Goal: Information Seeking & Learning: Learn about a topic

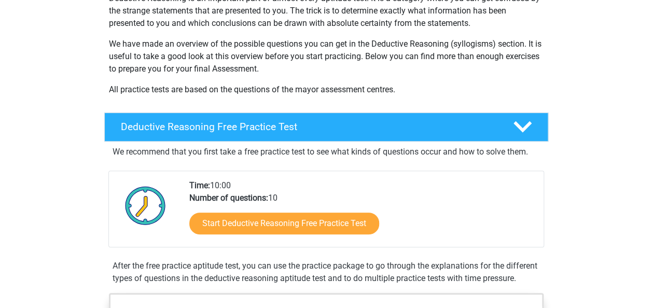
scroll to position [138, 0]
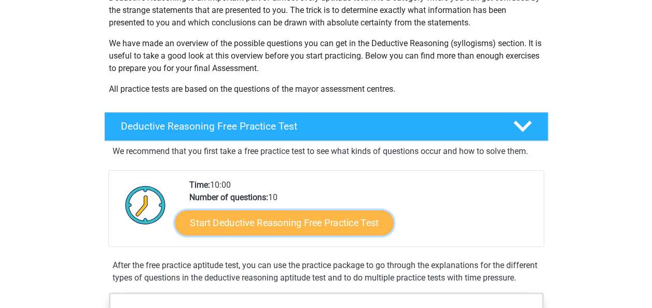
click at [277, 224] on link "Start Deductive Reasoning Free Practice Test" at bounding box center [284, 222] width 219 height 25
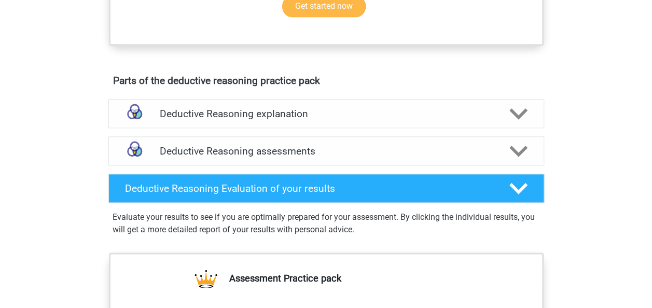
scroll to position [579, 0]
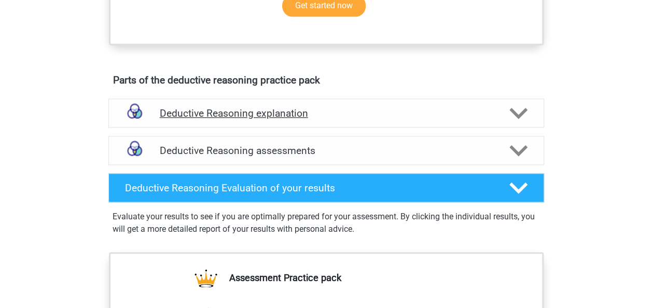
click at [510, 122] on icon at bounding box center [519, 113] width 18 height 18
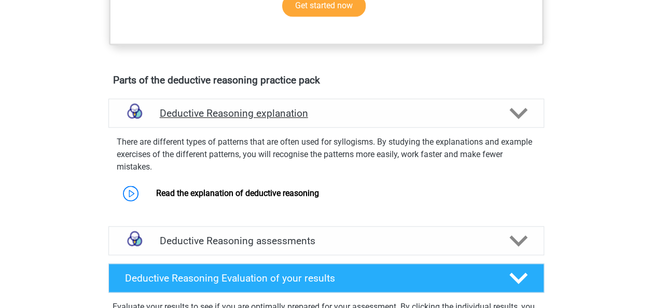
click at [510, 122] on icon at bounding box center [519, 113] width 18 height 18
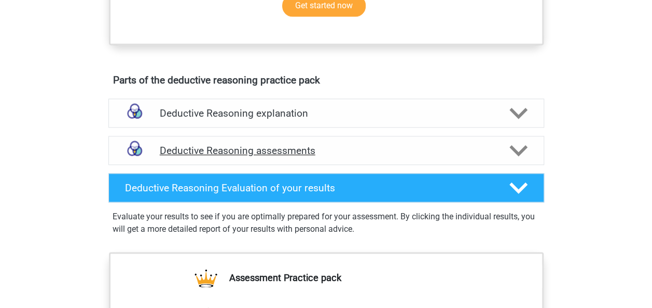
click at [521, 157] on polygon at bounding box center [519, 150] width 18 height 11
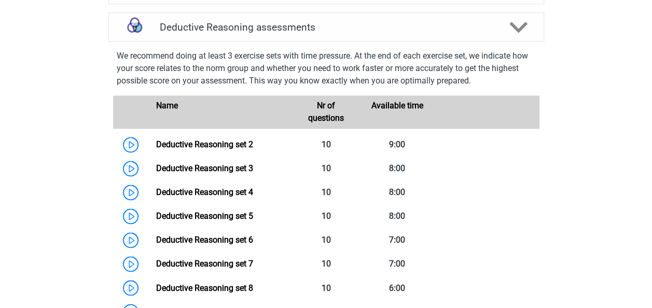
scroll to position [703, 0]
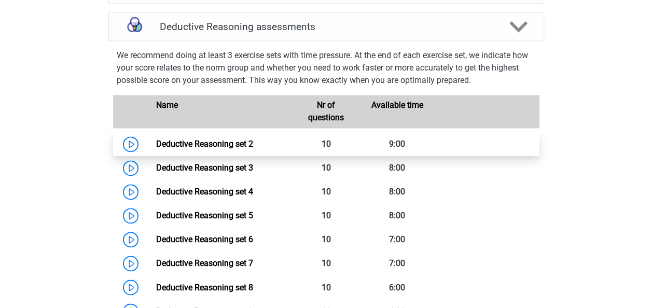
click at [173, 149] on link "Deductive Reasoning set 2" at bounding box center [204, 144] width 97 height 10
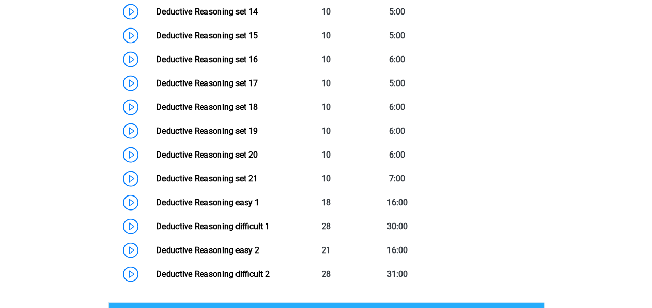
scroll to position [1160, 0]
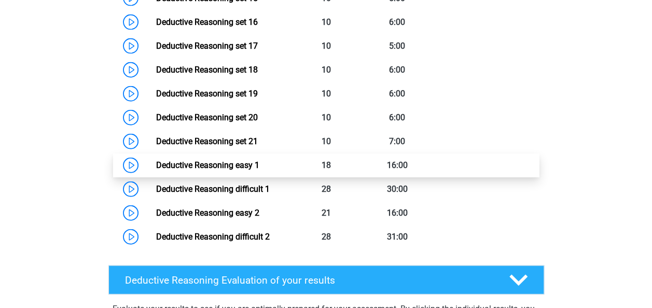
click at [218, 170] on link "Deductive Reasoning easy 1" at bounding box center [207, 165] width 103 height 10
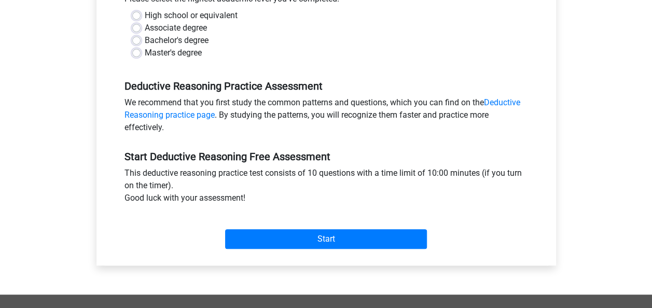
scroll to position [303, 0]
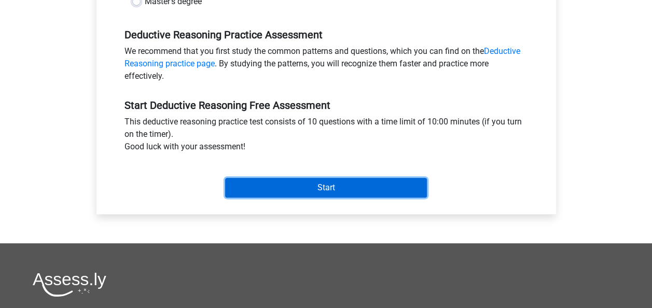
click at [329, 188] on input "Start" at bounding box center [326, 188] width 202 height 20
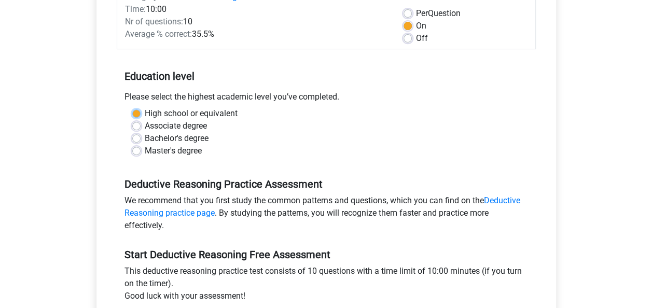
scroll to position [134, 0]
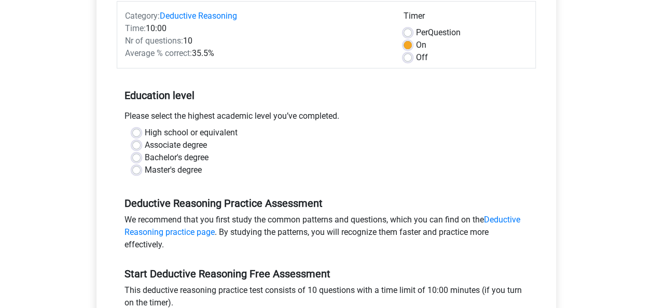
click at [285, 152] on div "Bachelor's degree" at bounding box center [326, 158] width 388 height 12
click at [145, 161] on label "Bachelor's degree" at bounding box center [177, 158] width 64 height 12
click at [137, 161] on input "Bachelor's degree" at bounding box center [136, 157] width 8 height 10
radio input "true"
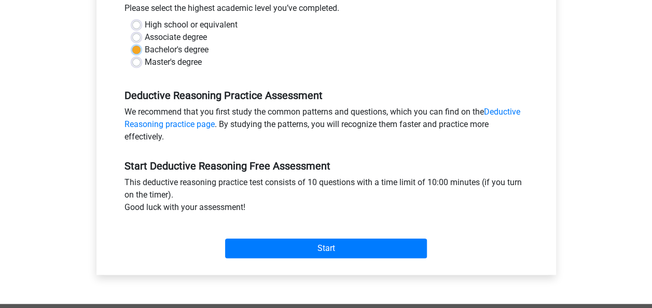
scroll to position [243, 0]
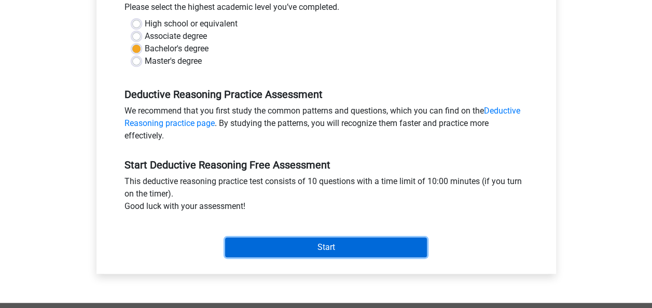
click at [315, 251] on input "Start" at bounding box center [326, 248] width 202 height 20
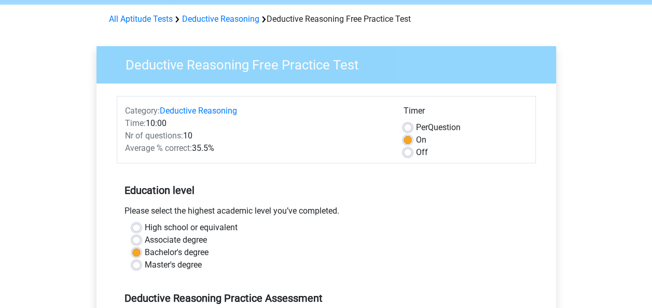
scroll to position [32, 0]
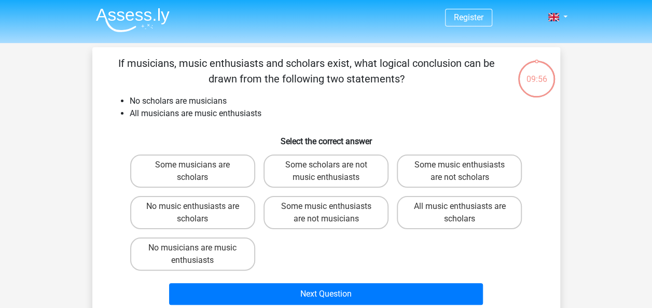
scroll to position [2, 0]
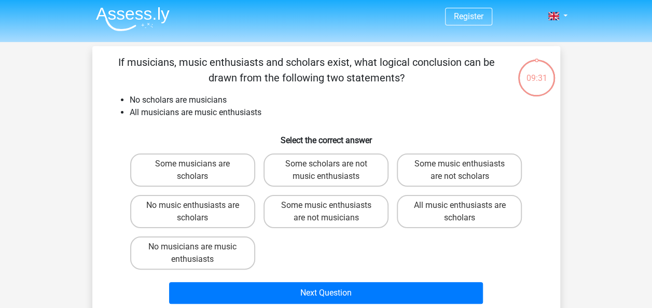
click at [472, 243] on div "Some musicians are scholars Some scholars are not music enthusiasts Some music …" at bounding box center [326, 211] width 401 height 125
click at [192, 210] on label "No music enthusiasts are scholars" at bounding box center [192, 211] width 125 height 33
click at [193, 210] on input "No music enthusiasts are scholars" at bounding box center [196, 209] width 7 height 7
radio input "true"
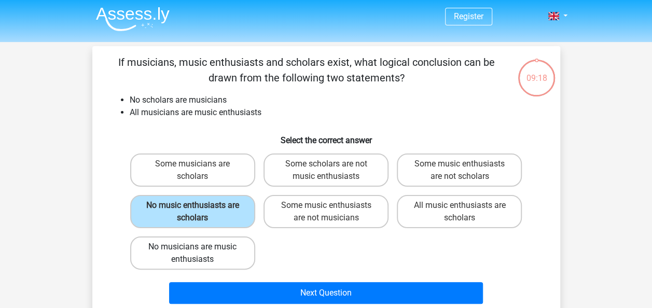
click at [205, 251] on label "No musicians are music enthusiasts" at bounding box center [192, 253] width 125 height 33
click at [199, 251] on input "No musicians are music enthusiasts" at bounding box center [196, 250] width 7 height 7
radio input "true"
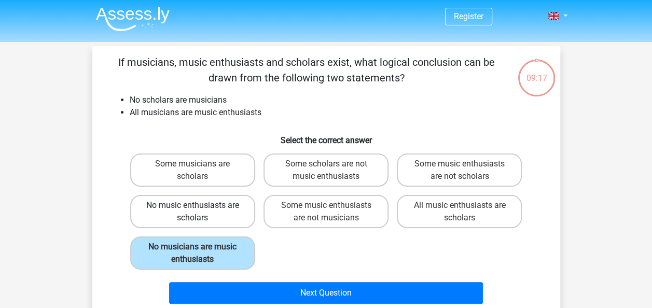
click at [200, 207] on label "No music enthusiasts are scholars" at bounding box center [192, 211] width 125 height 33
click at [199, 207] on input "No music enthusiasts are scholars" at bounding box center [196, 209] width 7 height 7
radio input "true"
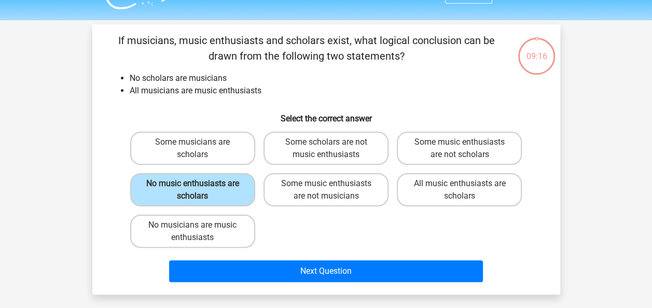
scroll to position [25, 0]
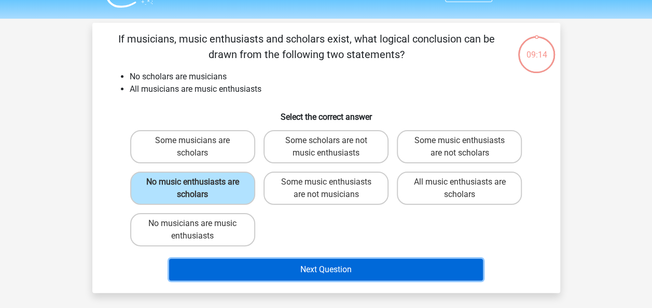
click at [329, 271] on button "Next Question" at bounding box center [326, 270] width 314 height 22
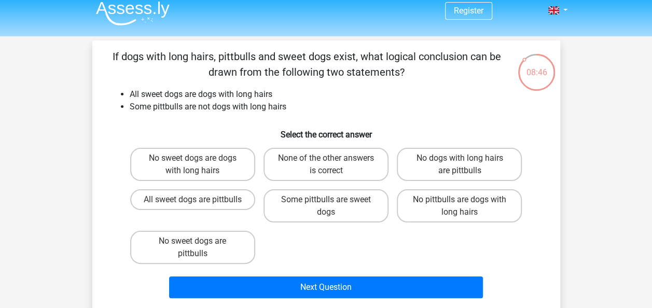
scroll to position [5, 0]
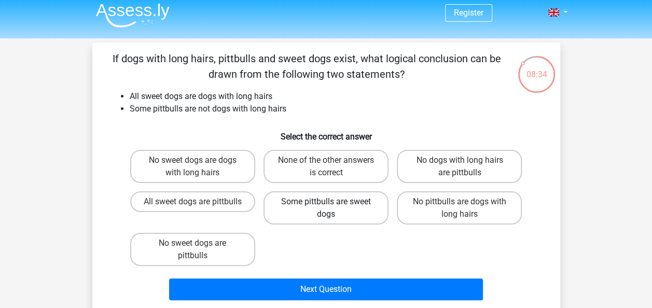
click at [308, 203] on label "Some pittbulls are sweet dogs" at bounding box center [326, 208] width 125 height 33
click at [326, 203] on input "Some pittbulls are sweet dogs" at bounding box center [329, 205] width 7 height 7
radio input "true"
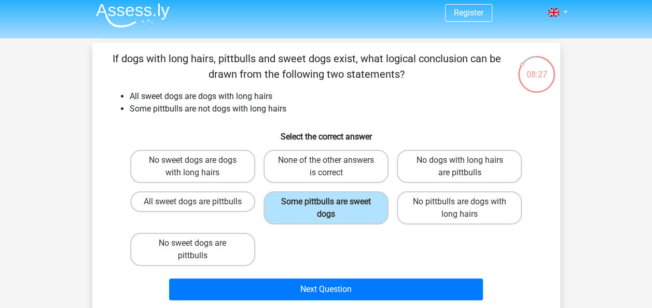
scroll to position [31, 0]
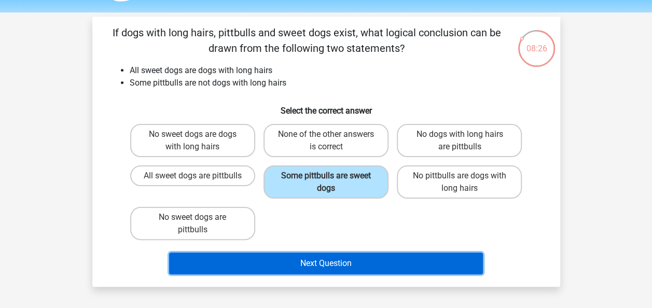
click at [346, 265] on button "Next Question" at bounding box center [326, 264] width 314 height 22
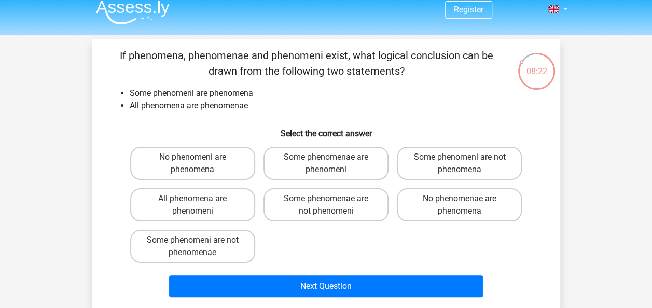
scroll to position [0, 0]
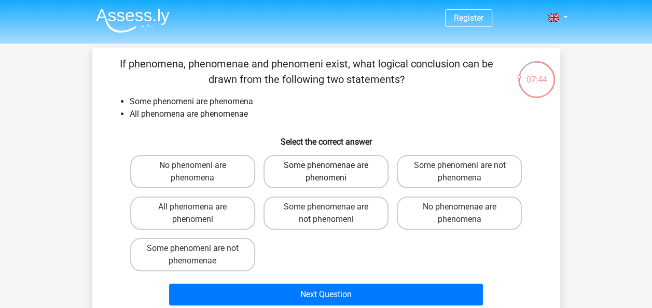
click at [367, 176] on label "Some phenomenae are phenomeni" at bounding box center [326, 171] width 125 height 33
click at [333, 172] on input "Some phenomenae are phenomeni" at bounding box center [329, 169] width 7 height 7
radio input "true"
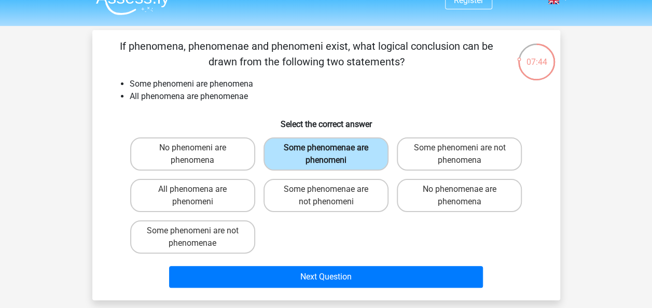
scroll to position [22, 0]
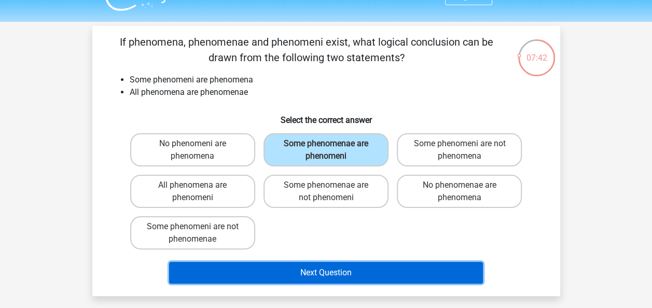
click at [332, 270] on button "Next Question" at bounding box center [326, 273] width 314 height 22
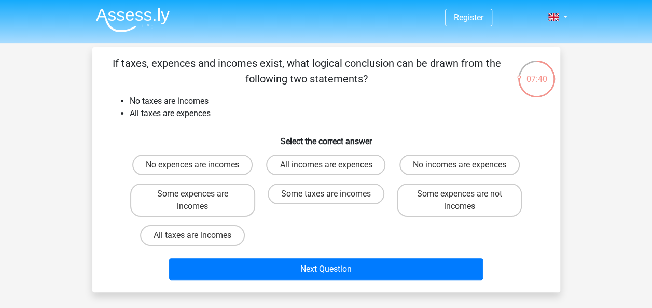
scroll to position [0, 0]
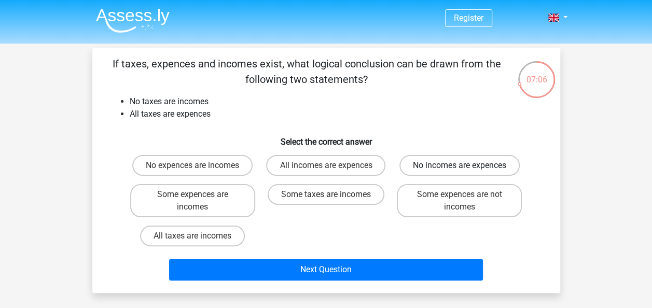
click at [457, 167] on label "No incomes are expences" at bounding box center [460, 165] width 120 height 21
click at [460, 167] on input "No incomes are expences" at bounding box center [463, 169] width 7 height 7
radio input "true"
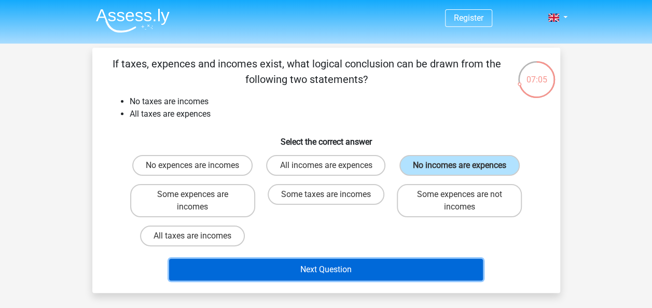
click at [318, 272] on button "Next Question" at bounding box center [326, 270] width 314 height 22
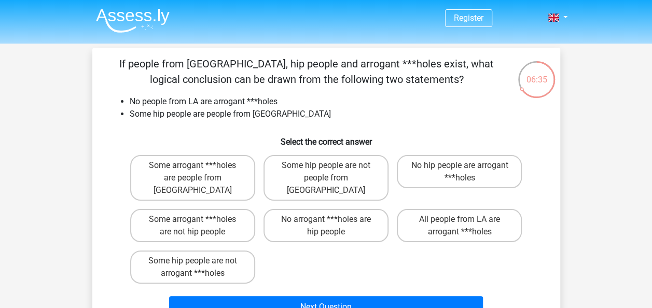
click at [190, 154] on div "Some arrogant ***holes are people from LA" at bounding box center [192, 178] width 133 height 54
click at [199, 172] on input "Some arrogant ***holes are people from LA" at bounding box center [196, 169] width 7 height 7
radio input "true"
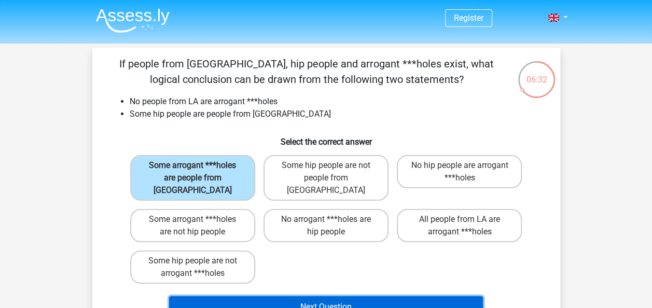
click at [306, 296] on button "Next Question" at bounding box center [326, 307] width 314 height 22
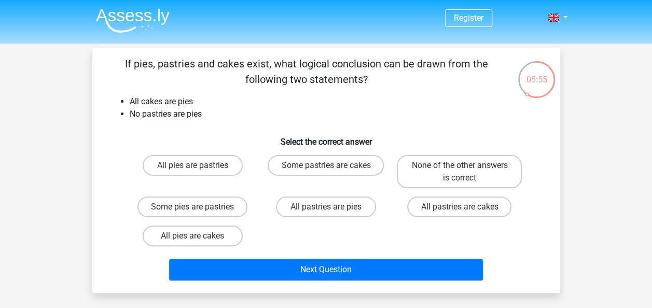
click at [196, 167] on input "All pies are pastries" at bounding box center [196, 169] width 7 height 7
radio input "true"
click at [206, 229] on label "All pies are cakes" at bounding box center [193, 236] width 100 height 21
click at [199, 236] on input "All pies are cakes" at bounding box center [196, 239] width 7 height 7
radio input "true"
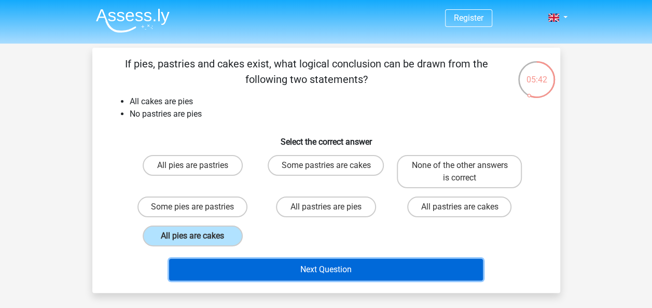
click at [310, 270] on button "Next Question" at bounding box center [326, 270] width 314 height 22
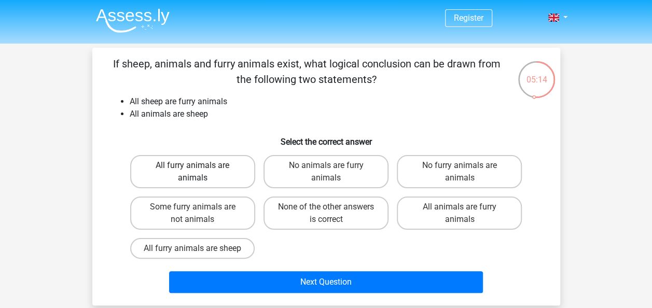
click at [206, 174] on label "All furry animals are animals" at bounding box center [192, 171] width 125 height 33
click at [199, 172] on input "All furry animals are animals" at bounding box center [196, 169] width 7 height 7
radio input "true"
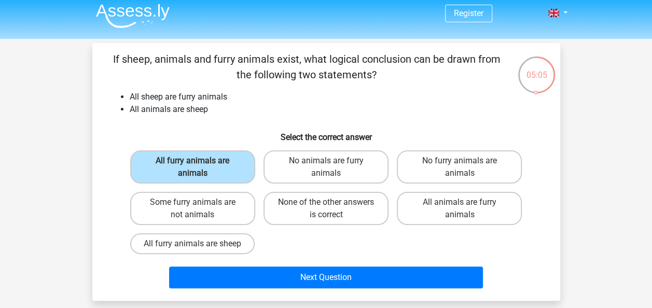
scroll to position [6, 0]
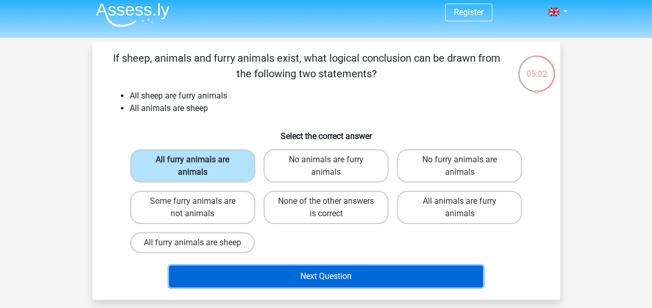
click at [327, 284] on button "Next Question" at bounding box center [326, 277] width 314 height 22
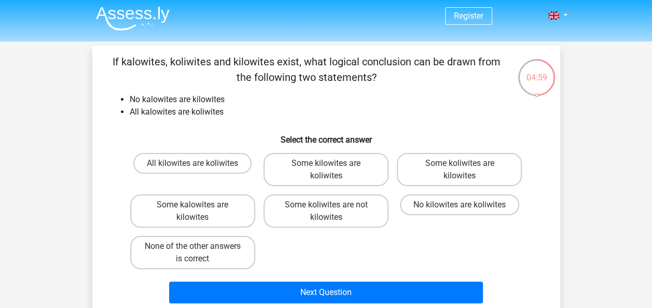
scroll to position [0, 0]
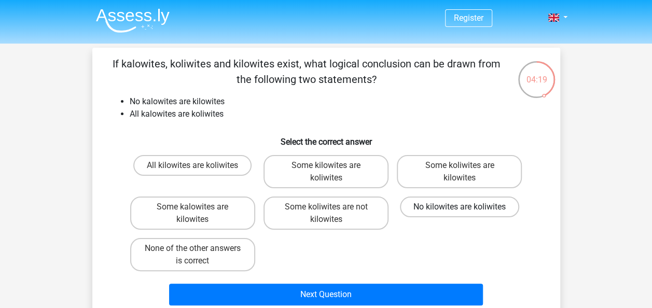
click at [452, 209] on label "No kilowites are koliwites" at bounding box center [459, 207] width 119 height 21
click at [460, 209] on input "No kilowites are koliwites" at bounding box center [463, 210] width 7 height 7
radio input "true"
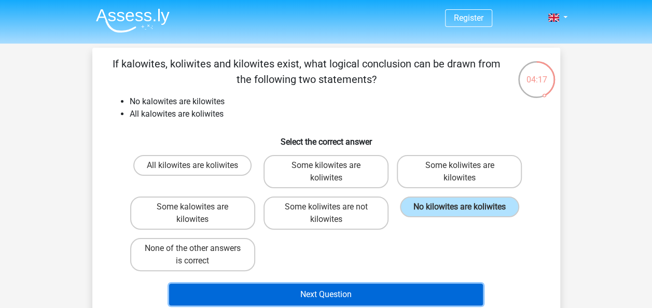
click at [369, 292] on button "Next Question" at bounding box center [326, 295] width 314 height 22
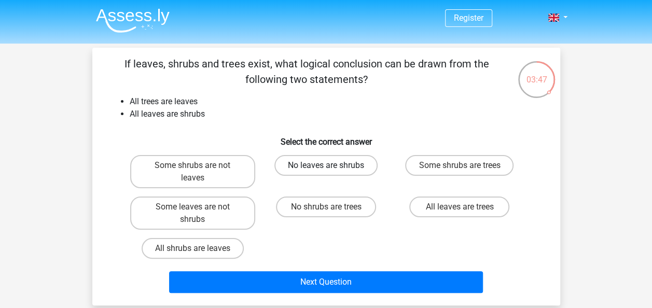
click at [333, 169] on label "No leaves are shrubs" at bounding box center [326, 165] width 103 height 21
click at [333, 169] on input "No leaves are shrubs" at bounding box center [329, 169] width 7 height 7
radio input "true"
click at [332, 208] on input "No shrubs are trees" at bounding box center [329, 210] width 7 height 7
radio input "true"
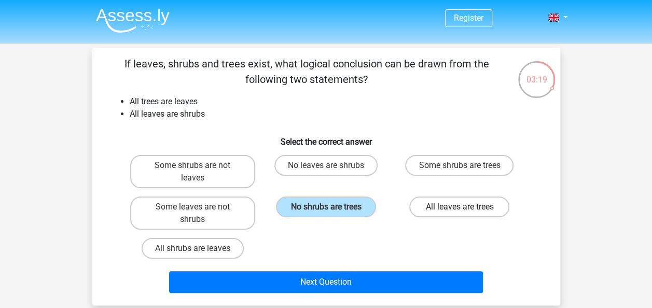
click at [443, 206] on label "All leaves are trees" at bounding box center [460, 207] width 100 height 21
click at [460, 207] on input "All leaves are trees" at bounding box center [463, 210] width 7 height 7
radio input "true"
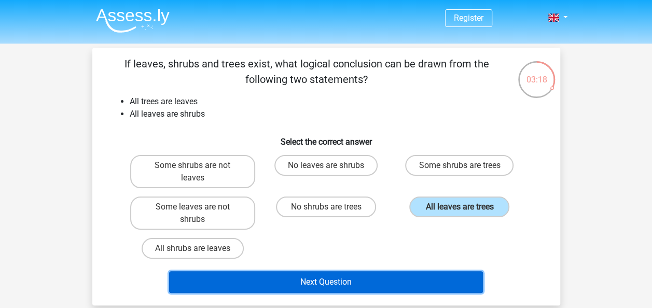
click at [355, 282] on button "Next Question" at bounding box center [326, 282] width 314 height 22
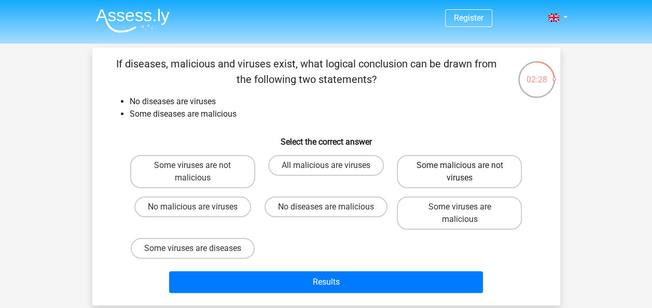
click at [478, 179] on label "Some malicious are not viruses" at bounding box center [459, 171] width 125 height 33
click at [467, 172] on input "Some malicious are not viruses" at bounding box center [463, 169] width 7 height 7
radio input "true"
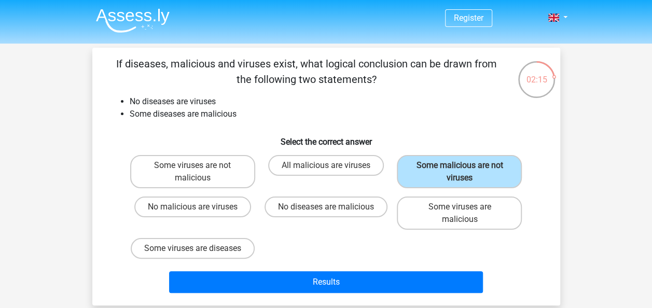
click at [465, 208] on input "Some viruses are malicious" at bounding box center [463, 210] width 7 height 7
radio input "true"
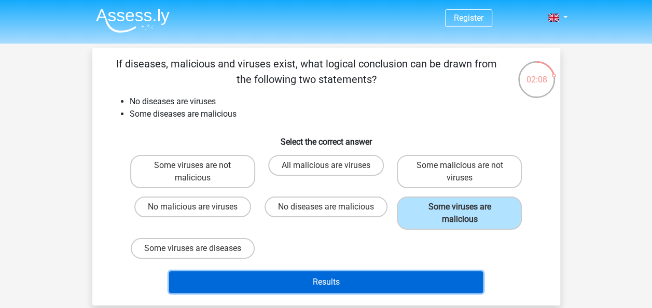
click at [325, 293] on button "Results" at bounding box center [326, 282] width 314 height 22
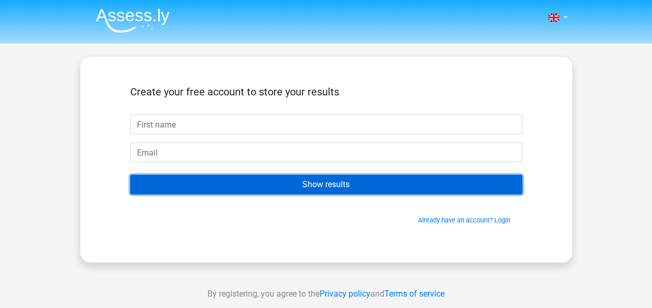
click at [317, 182] on input "Show results" at bounding box center [326, 185] width 392 height 20
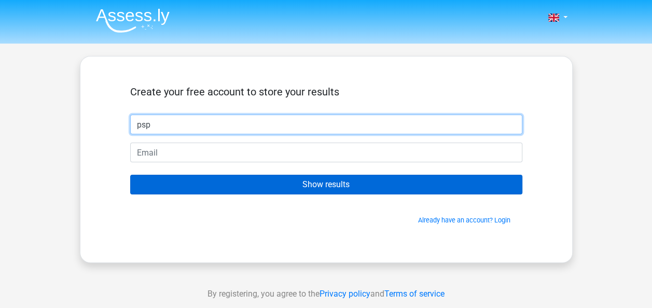
type input "psp"
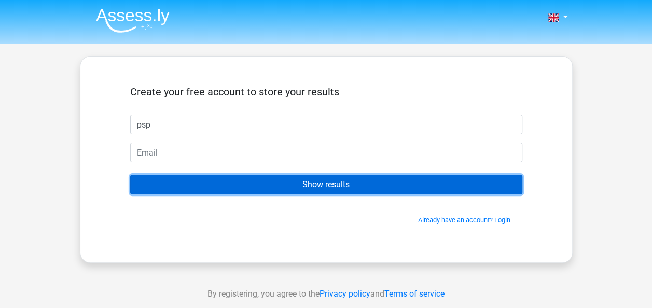
click at [348, 186] on input "Show results" at bounding box center [326, 185] width 392 height 20
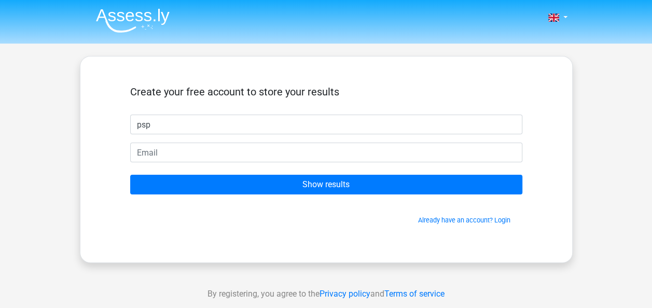
click at [596, 211] on div "Nederlands English psp" at bounding box center [326, 293] width 652 height 587
click at [562, 282] on div "By registering, you agree to the Privacy policy and Terms of service" at bounding box center [326, 294] width 652 height 37
click at [621, 70] on div "Nederlands English psp" at bounding box center [326, 293] width 652 height 587
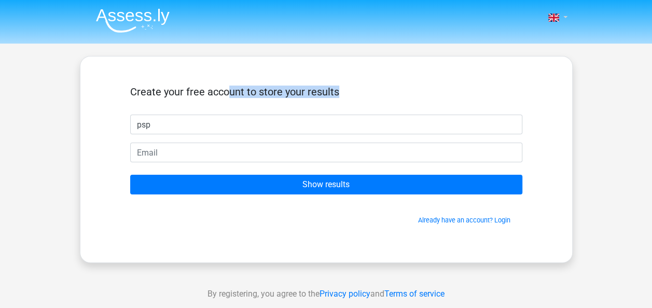
drag, startPoint x: 621, startPoint y: 70, endPoint x: 567, endPoint y: 18, distance: 74.9
click at [565, 18] on link at bounding box center [554, 17] width 21 height 12
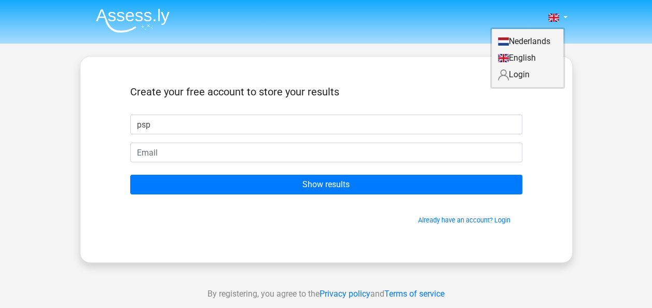
click at [615, 141] on div "Nederlands English psp" at bounding box center [326, 293] width 652 height 587
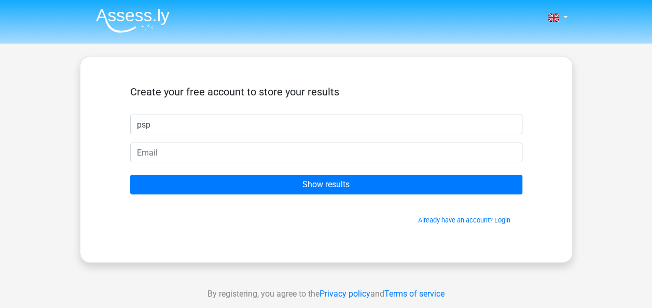
click at [37, 154] on div "Nederlands English psp" at bounding box center [326, 293] width 652 height 587
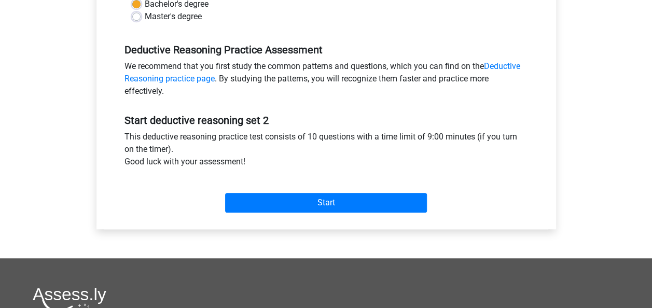
scroll to position [288, 0]
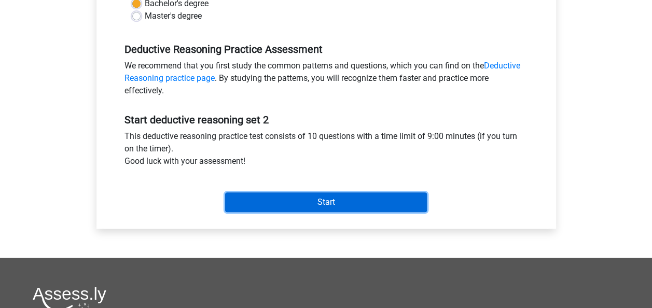
click at [336, 198] on input "Start" at bounding box center [326, 203] width 202 height 20
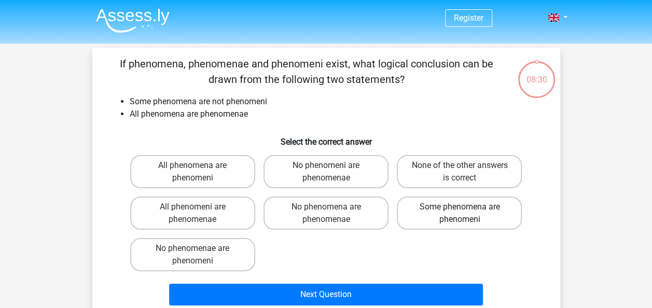
click at [453, 217] on label "Some phenomena are phenomeni" at bounding box center [459, 213] width 125 height 33
click at [460, 214] on input "Some phenomena are phenomeni" at bounding box center [463, 210] width 7 height 7
radio input "true"
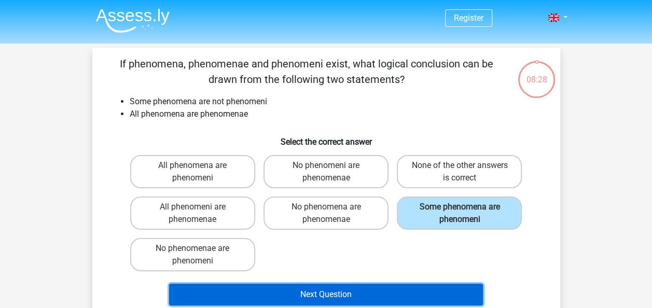
click at [326, 289] on button "Next Question" at bounding box center [326, 295] width 314 height 22
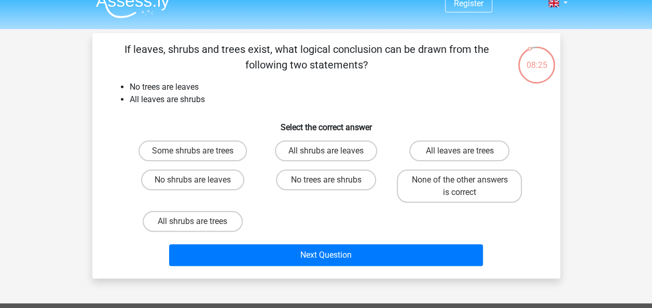
scroll to position [14, 0]
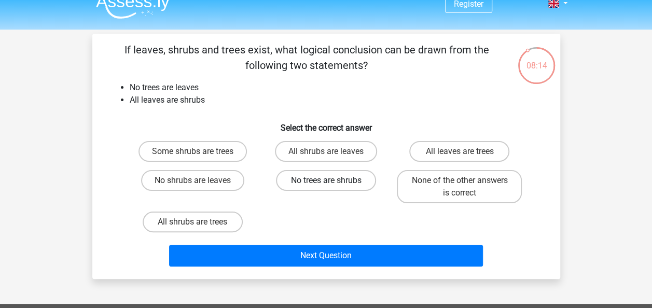
click at [338, 184] on label "No trees are shrubs" at bounding box center [326, 180] width 100 height 21
click at [333, 184] on input "No trees are shrubs" at bounding box center [329, 184] width 7 height 7
radio input "true"
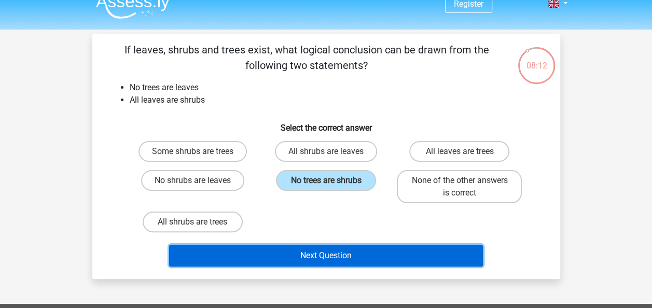
click at [349, 263] on button "Next Question" at bounding box center [326, 256] width 314 height 22
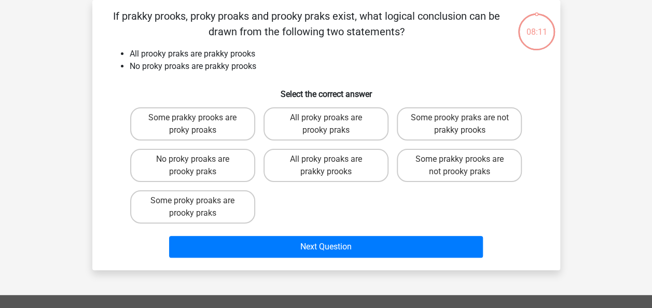
scroll to position [29, 0]
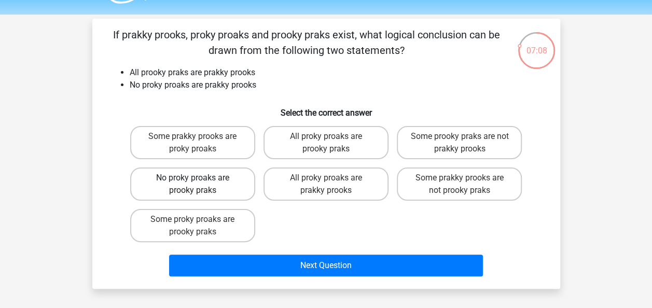
click at [168, 188] on label "No proky proaks are prooky praks" at bounding box center [192, 184] width 125 height 33
click at [193, 185] on input "No proky proaks are prooky praks" at bounding box center [196, 181] width 7 height 7
radio input "true"
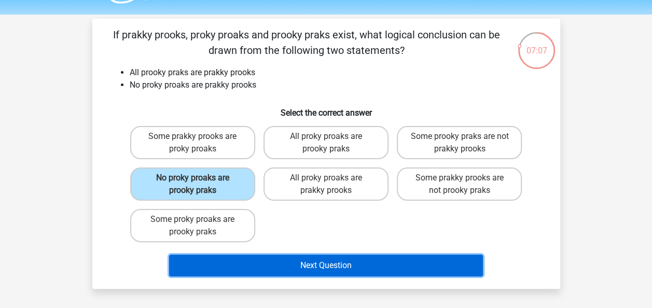
click at [334, 261] on button "Next Question" at bounding box center [326, 266] width 314 height 22
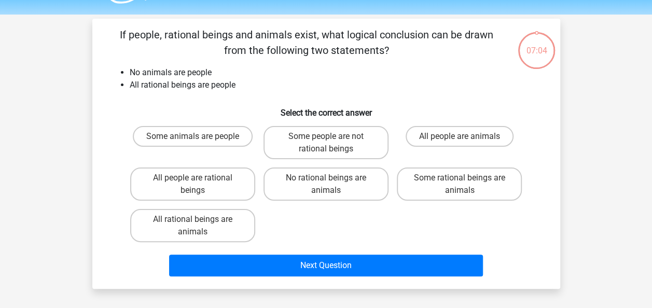
scroll to position [48, 0]
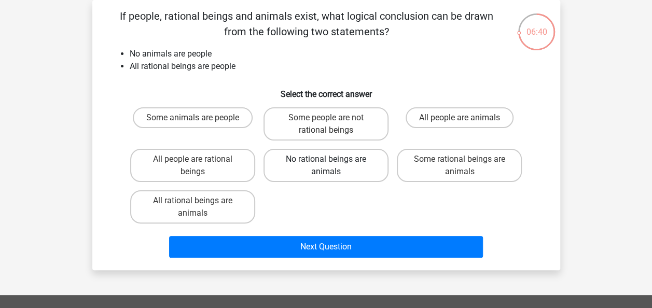
click at [288, 158] on label "No rational beings are animals" at bounding box center [326, 165] width 125 height 33
click at [326, 159] on input "No rational beings are animals" at bounding box center [329, 162] width 7 height 7
radio input "true"
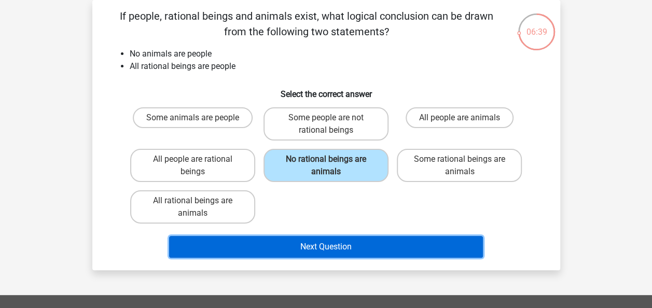
click at [346, 243] on button "Next Question" at bounding box center [326, 247] width 314 height 22
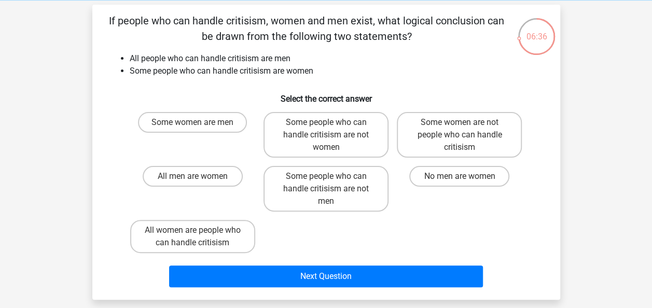
scroll to position [44, 0]
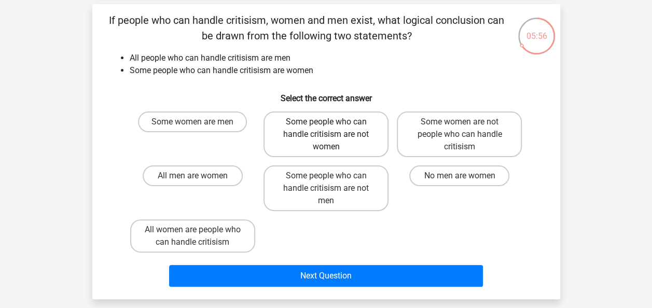
click at [345, 118] on label "Some people who can handle critisism are not women" at bounding box center [326, 135] width 125 height 46
click at [333, 122] on input "Some people who can handle critisism are not women" at bounding box center [329, 125] width 7 height 7
radio input "true"
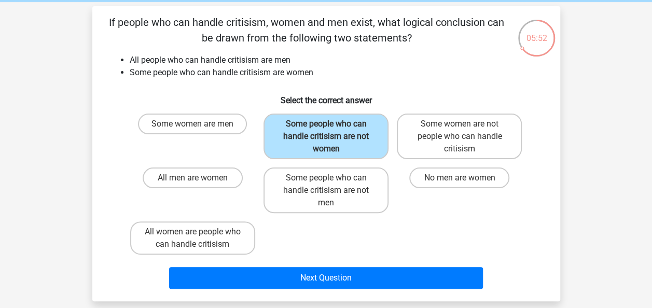
scroll to position [41, 0]
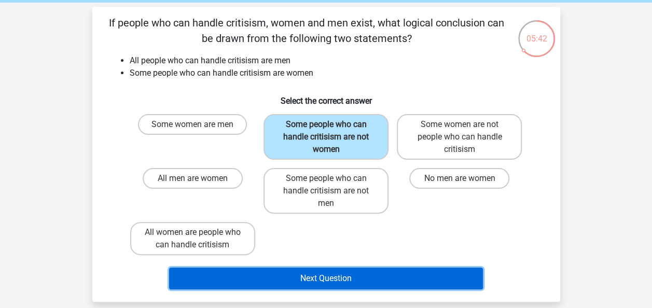
click at [329, 281] on button "Next Question" at bounding box center [326, 279] width 314 height 22
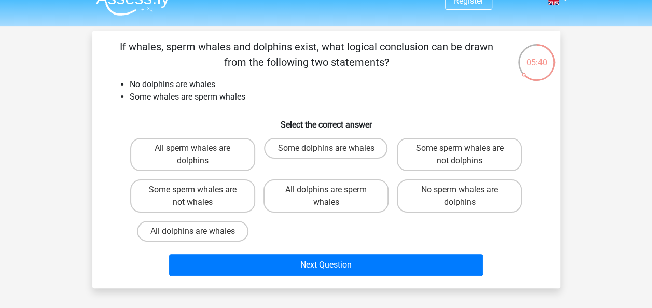
scroll to position [17, 0]
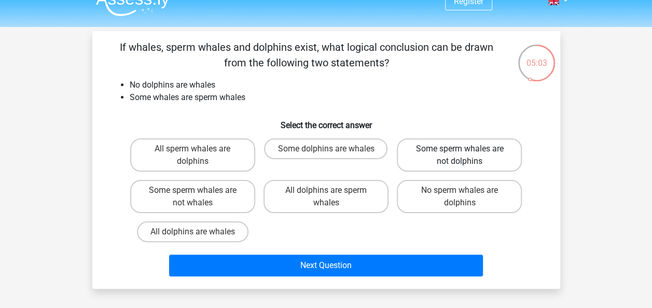
click at [468, 150] on label "Some sperm whales are not dolphins" at bounding box center [459, 155] width 125 height 33
click at [467, 150] on input "Some sperm whales are not dolphins" at bounding box center [463, 152] width 7 height 7
radio input "true"
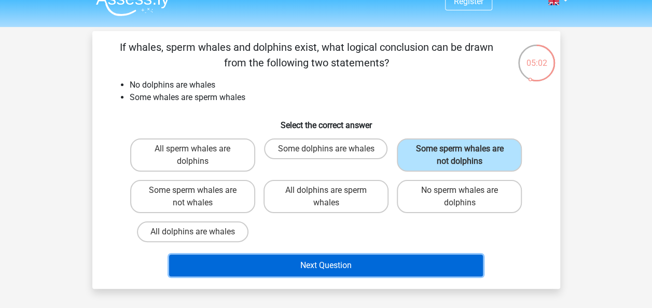
click at [310, 265] on button "Next Question" at bounding box center [326, 266] width 314 height 22
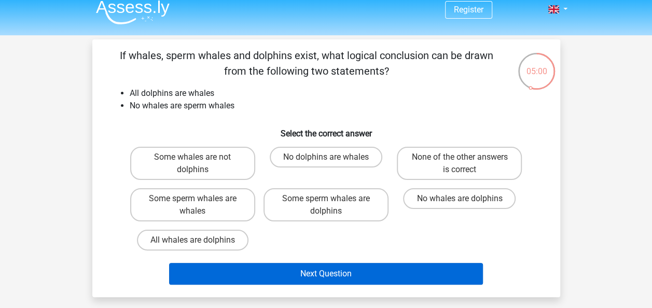
scroll to position [6, 0]
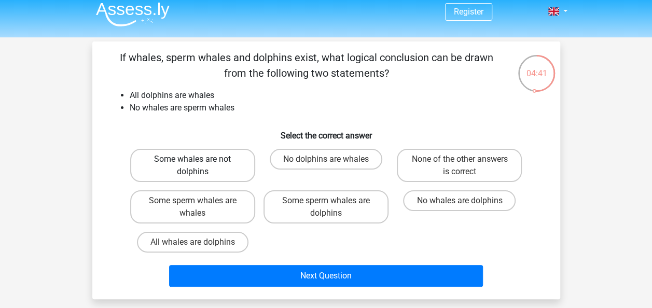
click at [219, 167] on label "Some whales are not dolphins" at bounding box center [192, 165] width 125 height 33
click at [199, 166] on input "Some whales are not dolphins" at bounding box center [196, 162] width 7 height 7
radio input "true"
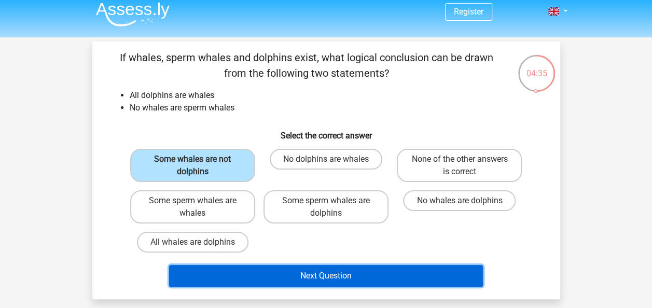
click at [338, 280] on button "Next Question" at bounding box center [326, 276] width 314 height 22
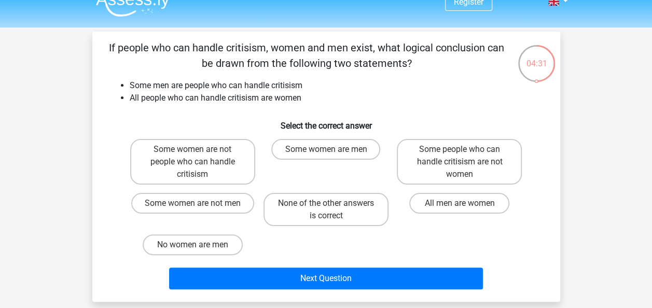
scroll to position [21, 0]
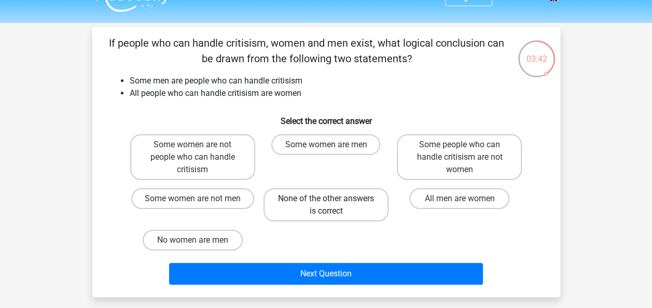
click at [314, 210] on label "None of the other answers is correct" at bounding box center [326, 204] width 125 height 33
click at [326, 206] on input "None of the other answers is correct" at bounding box center [329, 202] width 7 height 7
radio input "true"
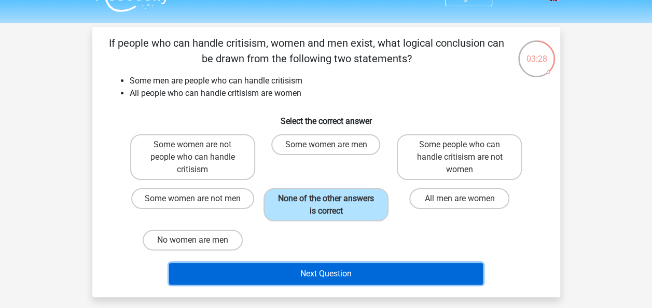
click at [328, 271] on button "Next Question" at bounding box center [326, 274] width 314 height 22
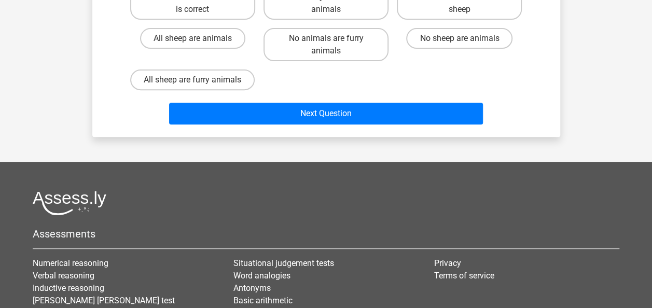
scroll to position [25, 0]
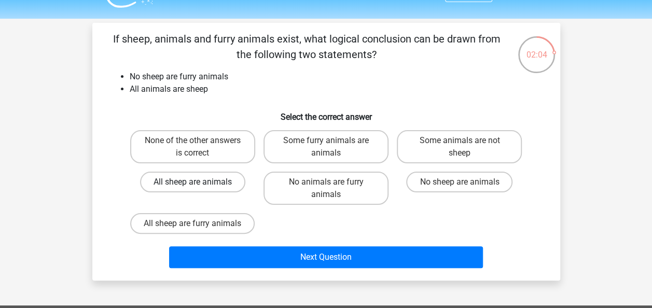
click at [207, 181] on label "All sheep are animals" at bounding box center [192, 182] width 105 height 21
click at [199, 182] on input "All sheep are animals" at bounding box center [196, 185] width 7 height 7
radio input "true"
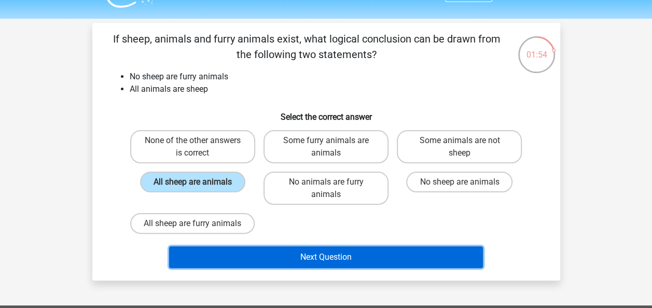
click at [351, 252] on button "Next Question" at bounding box center [326, 258] width 314 height 22
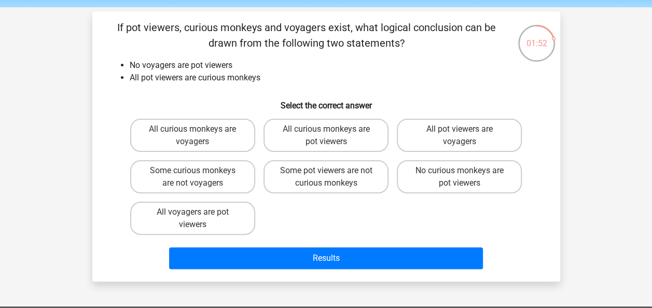
scroll to position [20, 0]
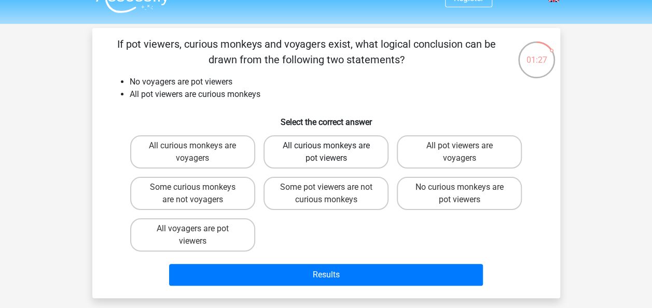
click at [334, 161] on label "All curious monkeys are pot viewers" at bounding box center [326, 151] width 125 height 33
click at [333, 153] on input "All curious monkeys are pot viewers" at bounding box center [329, 149] width 7 height 7
radio input "true"
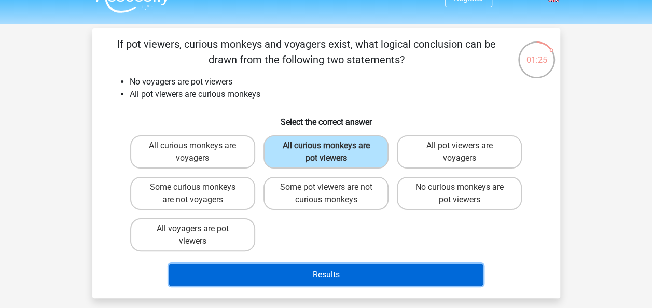
click at [344, 276] on button "Results" at bounding box center [326, 275] width 314 height 22
click at [324, 271] on button "Results" at bounding box center [326, 275] width 314 height 22
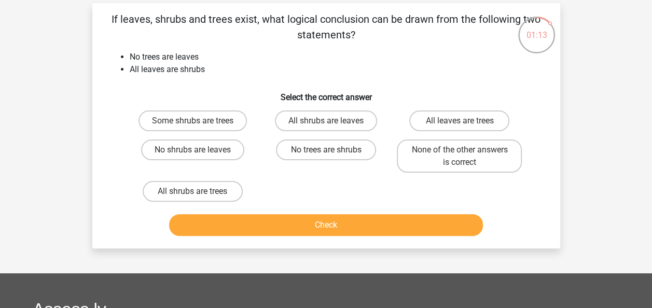
scroll to position [48, 0]
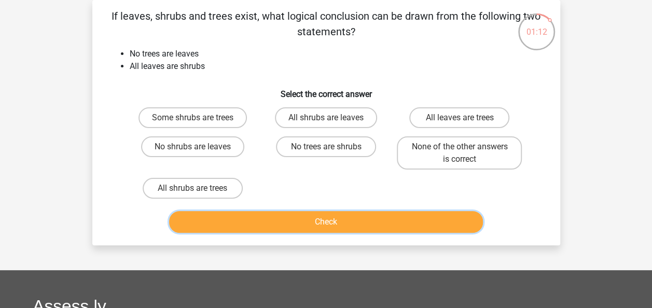
click at [332, 217] on button "Check" at bounding box center [326, 222] width 314 height 22
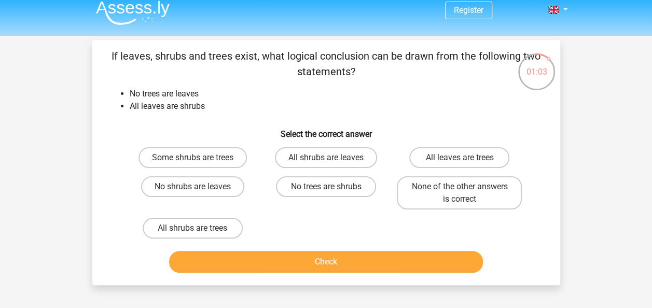
scroll to position [0, 0]
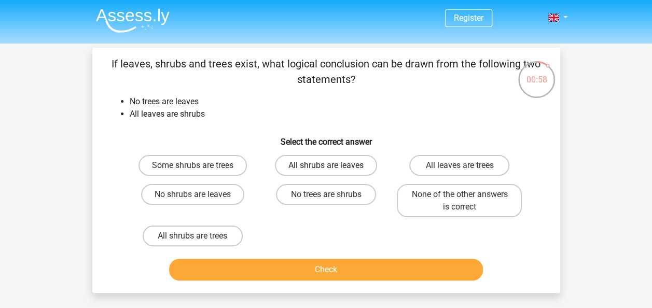
click at [339, 167] on label "All shrubs are leaves" at bounding box center [326, 165] width 102 height 21
click at [333, 167] on input "All shrubs are leaves" at bounding box center [329, 169] width 7 height 7
radio input "true"
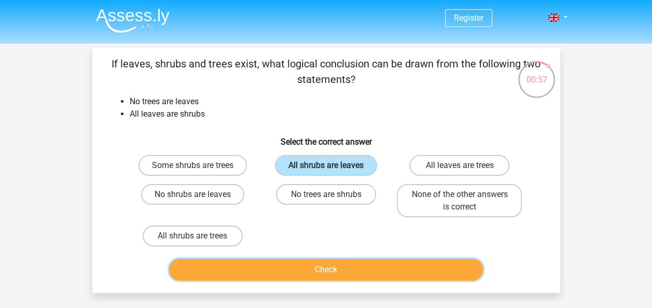
click at [345, 263] on button "Check" at bounding box center [326, 270] width 314 height 22
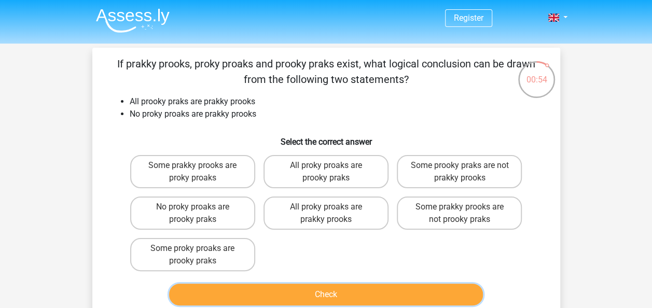
click at [333, 291] on button "Check" at bounding box center [326, 295] width 314 height 22
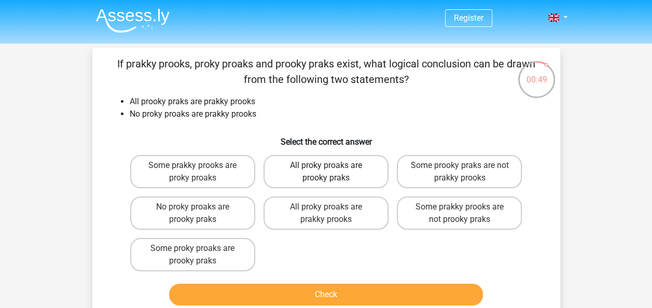
click at [341, 178] on label "All proky proaks are prooky praks" at bounding box center [326, 171] width 125 height 33
click at [333, 172] on input "All proky proaks are prooky praks" at bounding box center [329, 169] width 7 height 7
radio input "true"
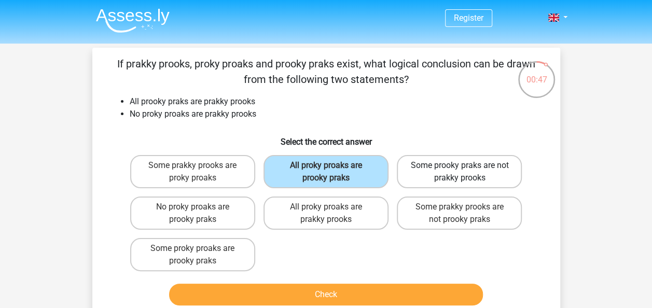
click at [439, 171] on label "Some prooky praks are not prakky prooks" at bounding box center [459, 171] width 125 height 33
click at [460, 171] on input "Some prooky praks are not prakky prooks" at bounding box center [463, 169] width 7 height 7
radio input "true"
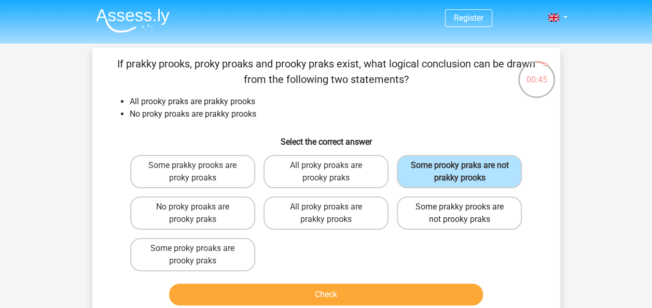
click at [470, 221] on label "Some prakky prooks are not prooky praks" at bounding box center [459, 213] width 125 height 33
click at [467, 214] on input "Some prakky prooks are not prooky praks" at bounding box center [463, 210] width 7 height 7
radio input "true"
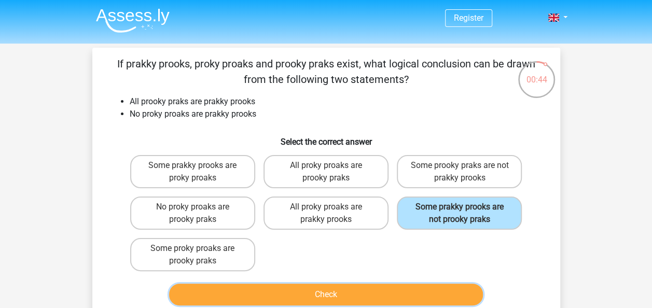
click at [301, 293] on button "Check" at bounding box center [326, 295] width 314 height 22
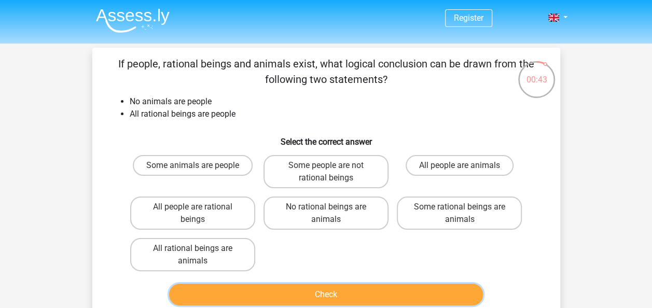
click at [301, 293] on button "Check" at bounding box center [326, 295] width 314 height 22
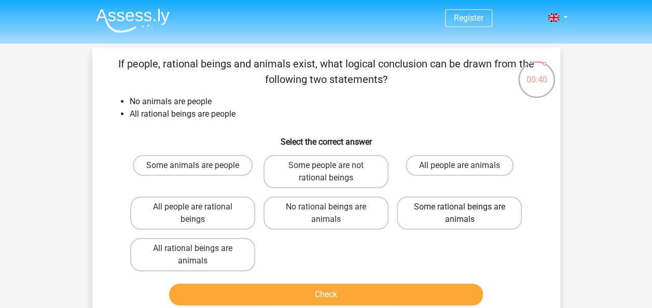
click at [467, 200] on label "Some rational beings are animals" at bounding box center [459, 213] width 125 height 33
click at [467, 207] on input "Some rational beings are animals" at bounding box center [463, 210] width 7 height 7
radio input "true"
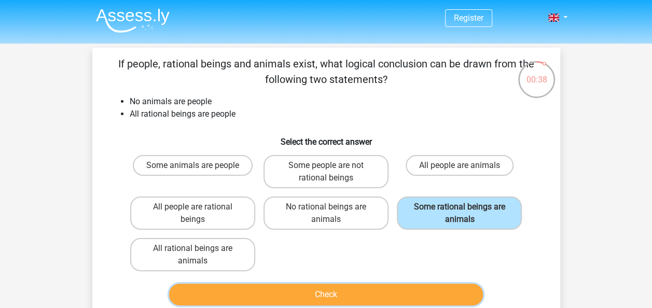
click at [337, 295] on button "Check" at bounding box center [326, 295] width 314 height 22
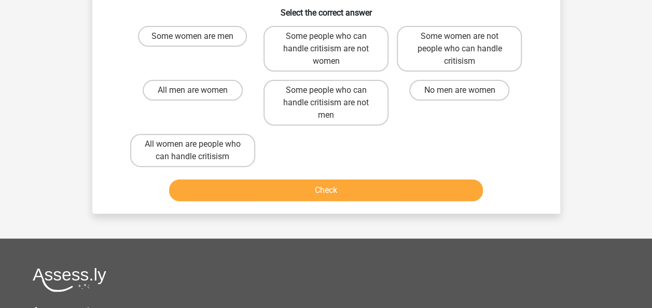
scroll to position [130, 0]
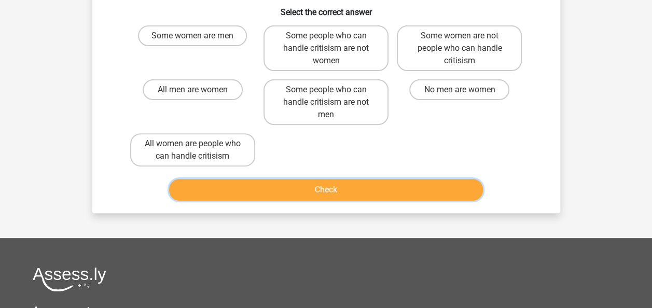
click at [334, 186] on button "Check" at bounding box center [326, 190] width 314 height 22
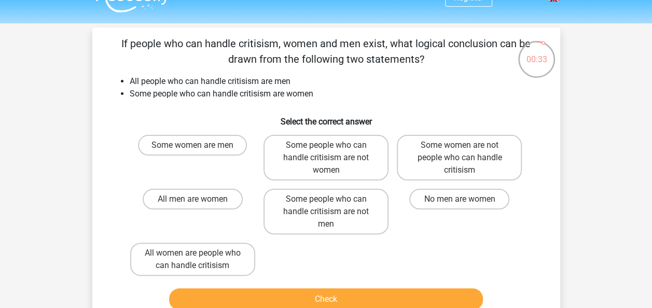
scroll to position [20, 0]
click at [326, 144] on label "Some people who can handle critisism are not women" at bounding box center [326, 158] width 125 height 46
click at [326, 146] on input "Some people who can handle critisism are not women" at bounding box center [329, 149] width 7 height 7
radio input "true"
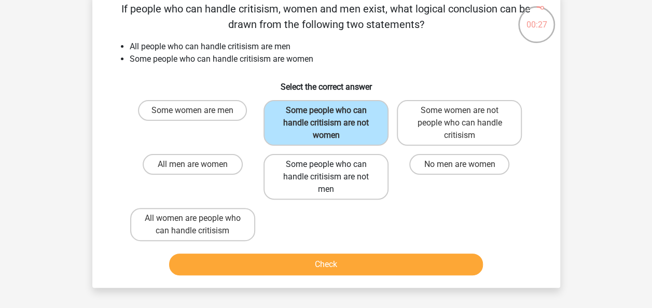
scroll to position [56, 0]
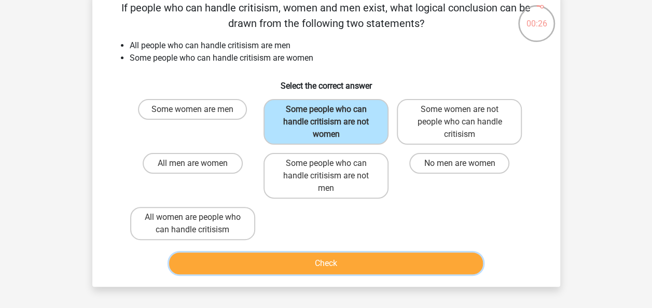
click at [341, 261] on button "Check" at bounding box center [326, 264] width 314 height 22
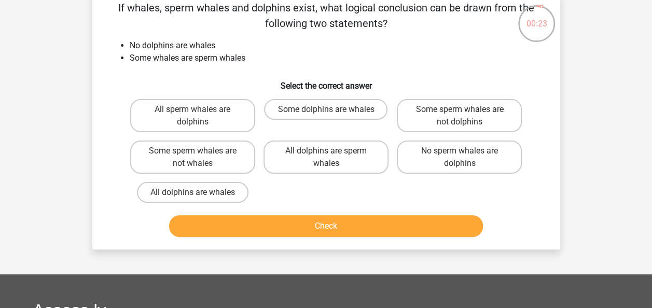
click at [437, 97] on div "Some sperm whales are not dolphins" at bounding box center [459, 116] width 133 height 42
click at [331, 145] on label "All dolphins are sperm whales" at bounding box center [326, 157] width 125 height 33
click at [331, 151] on input "All dolphins are sperm whales" at bounding box center [329, 154] width 7 height 7
radio input "true"
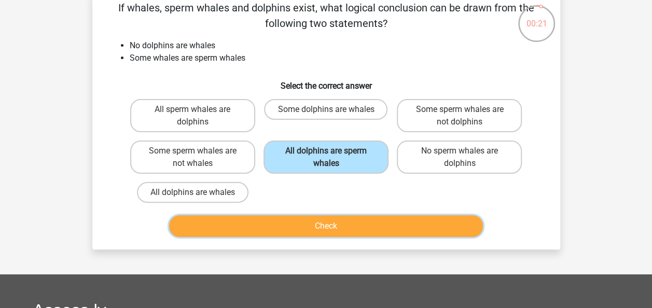
click at [309, 224] on button "Check" at bounding box center [326, 226] width 314 height 22
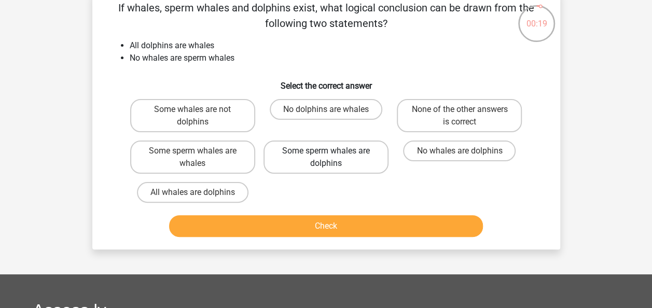
click at [285, 167] on label "Some sperm whales are dolphins" at bounding box center [326, 157] width 125 height 33
click at [326, 158] on input "Some sperm whales are dolphins" at bounding box center [329, 154] width 7 height 7
radio input "true"
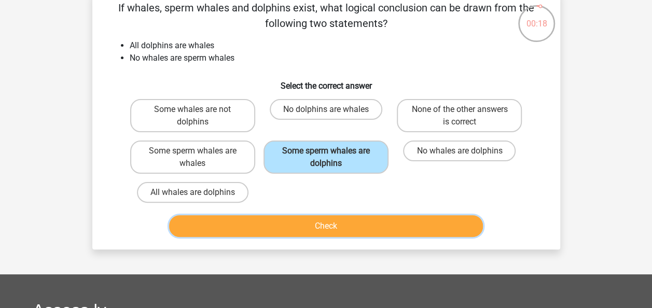
click at [322, 216] on button "Check" at bounding box center [326, 226] width 314 height 22
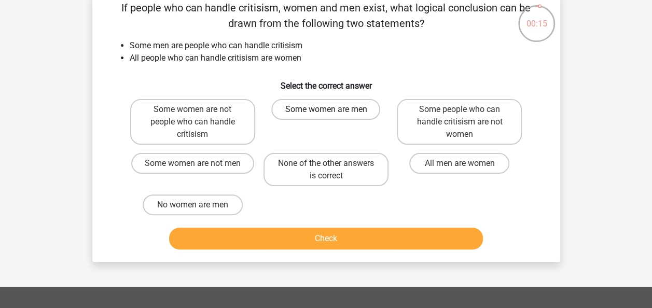
click at [289, 106] on label "Some women are men" at bounding box center [325, 109] width 109 height 21
click at [326, 110] on input "Some women are men" at bounding box center [329, 113] width 7 height 7
radio input "true"
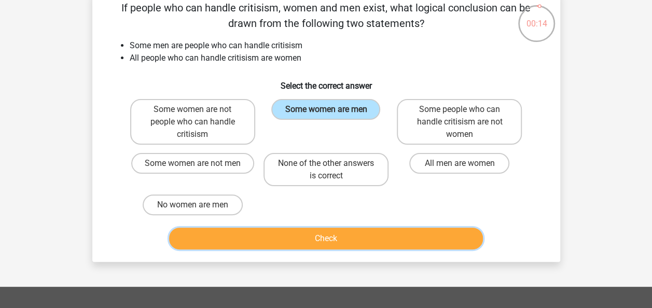
click at [311, 232] on button "Check" at bounding box center [326, 239] width 314 height 22
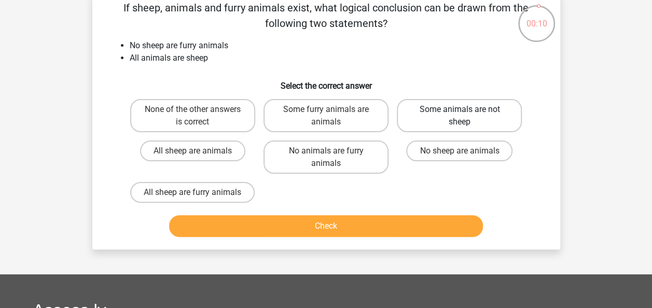
click at [416, 115] on label "Some animals are not sheep" at bounding box center [459, 115] width 125 height 33
click at [460, 115] on input "Some animals are not sheep" at bounding box center [463, 113] width 7 height 7
radio input "true"
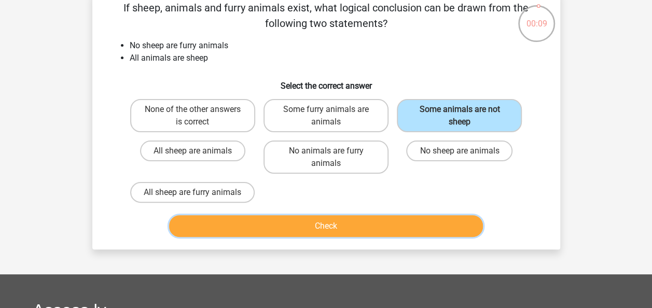
click at [352, 227] on button "Check" at bounding box center [326, 226] width 314 height 22
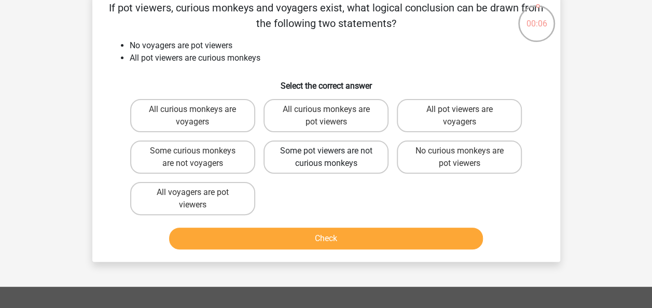
click at [318, 153] on label "Some pot viewers are not curious monkeys" at bounding box center [326, 157] width 125 height 33
click at [326, 153] on input "Some pot viewers are not curious monkeys" at bounding box center [329, 154] width 7 height 7
radio input "true"
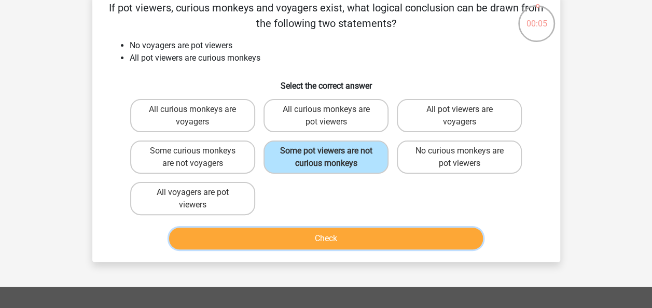
click at [325, 242] on button "Check" at bounding box center [326, 239] width 314 height 22
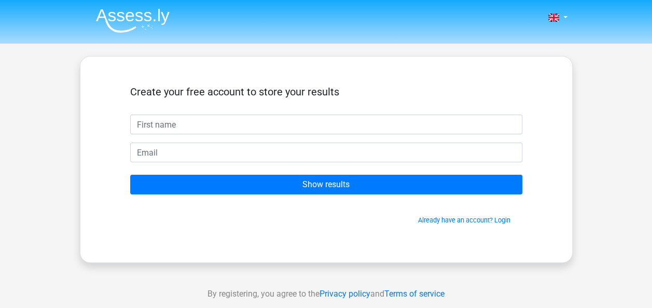
click at [465, 251] on div "Create your free account to store your results Show results Already have an acc…" at bounding box center [326, 159] width 493 height 207
click at [611, 129] on div "Nederlands English" at bounding box center [326, 293] width 652 height 587
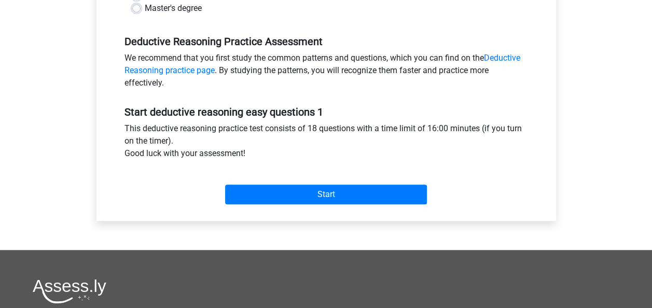
scroll to position [297, 0]
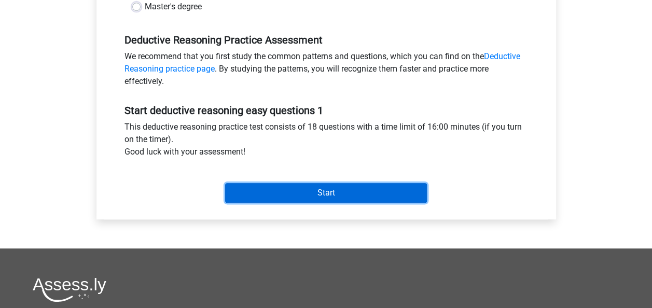
click at [351, 193] on input "Start" at bounding box center [326, 193] width 202 height 20
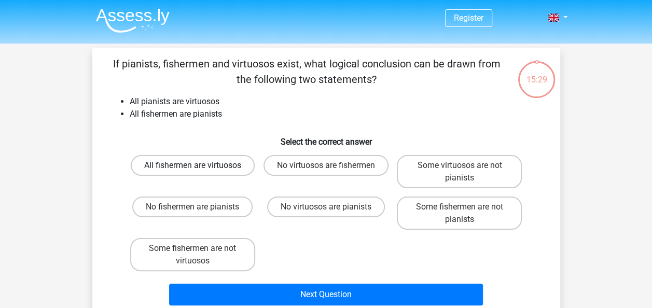
click at [198, 162] on label "All fishermen are virtuosos" at bounding box center [193, 165] width 124 height 21
click at [198, 166] on input "All fishermen are virtuosos" at bounding box center [196, 169] width 7 height 7
radio input "true"
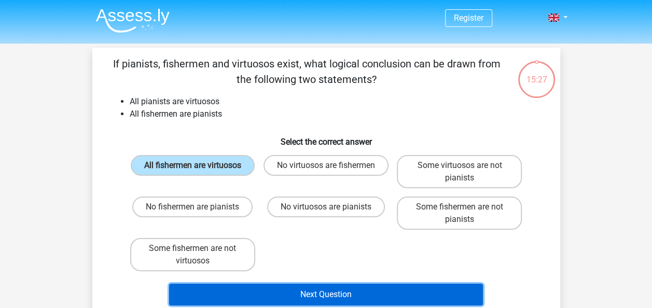
click at [319, 298] on button "Next Question" at bounding box center [326, 295] width 314 height 22
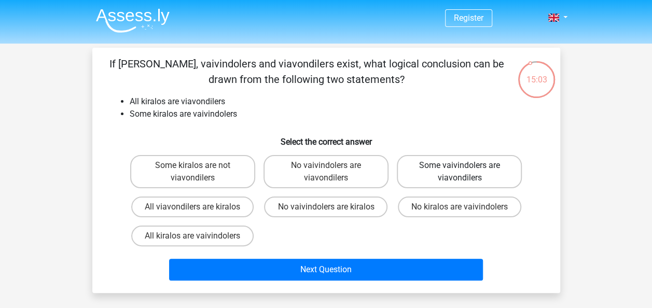
click at [433, 172] on label "Some vaivindolers are viavondilers" at bounding box center [459, 171] width 125 height 33
click at [460, 172] on input "Some vaivindolers are viavondilers" at bounding box center [463, 169] width 7 height 7
radio input "true"
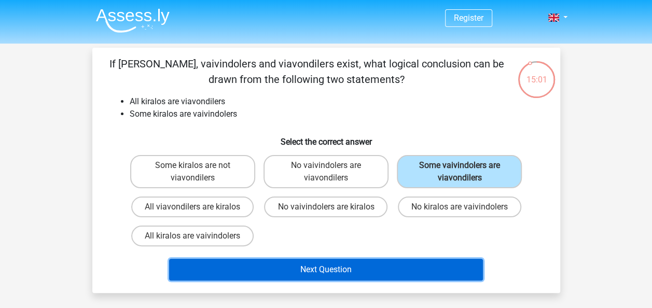
click at [327, 272] on button "Next Question" at bounding box center [326, 270] width 314 height 22
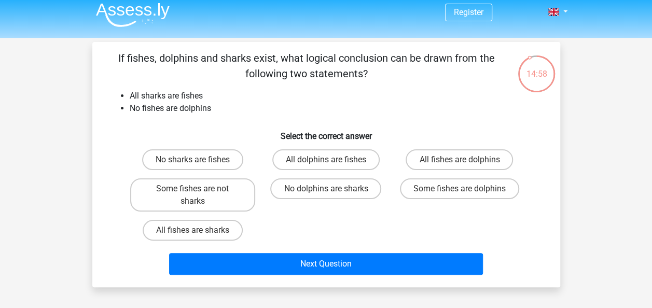
scroll to position [3, 0]
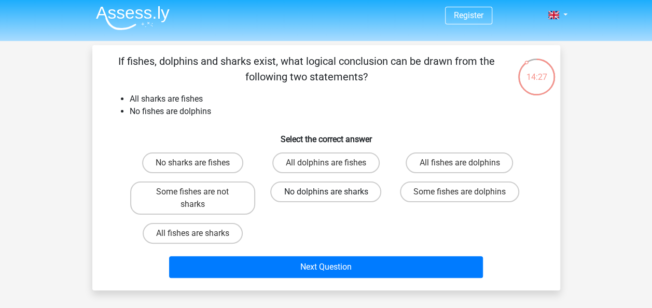
click at [344, 190] on label "No dolphins are sharks" at bounding box center [325, 192] width 111 height 21
click at [333, 192] on input "No dolphins are sharks" at bounding box center [329, 195] width 7 height 7
radio input "true"
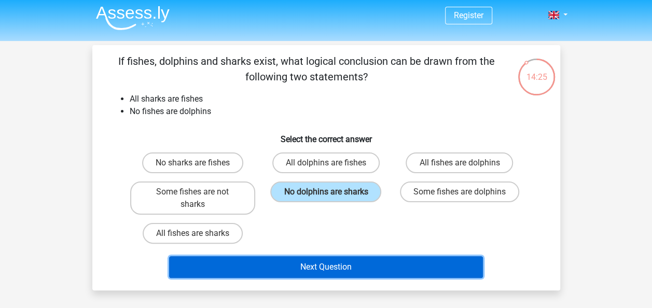
click at [330, 276] on button "Next Question" at bounding box center [326, 267] width 314 height 22
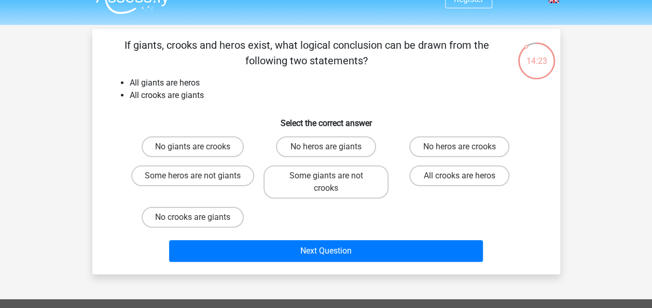
scroll to position [17, 0]
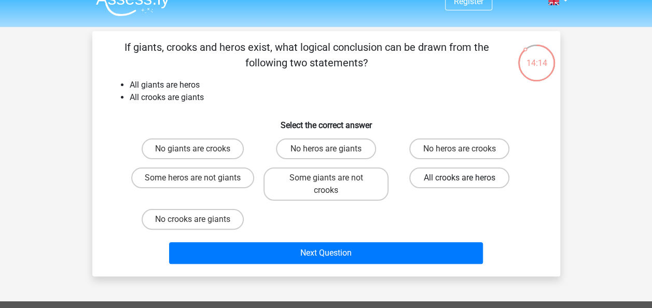
click at [452, 181] on label "All crooks are heros" at bounding box center [460, 178] width 100 height 21
click at [460, 181] on input "All crooks are heros" at bounding box center [463, 181] width 7 height 7
radio input "true"
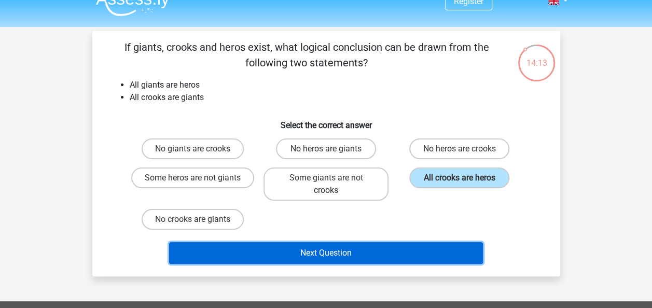
click at [346, 251] on button "Next Question" at bounding box center [326, 253] width 314 height 22
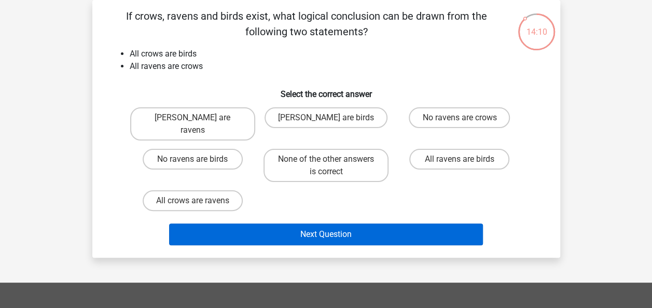
scroll to position [0, 0]
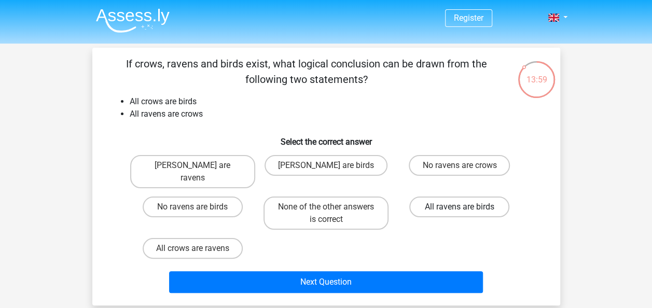
click at [445, 200] on label "All ravens are birds" at bounding box center [460, 207] width 100 height 21
click at [460, 207] on input "All ravens are birds" at bounding box center [463, 210] width 7 height 7
radio input "true"
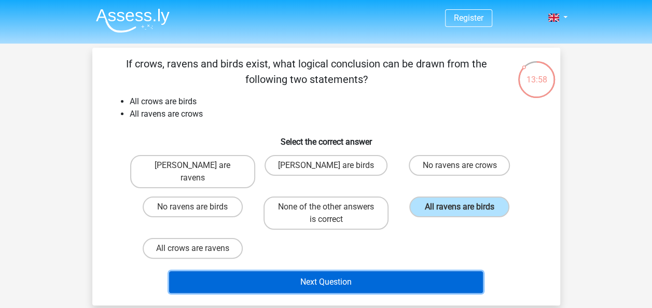
click at [339, 271] on button "Next Question" at bounding box center [326, 282] width 314 height 22
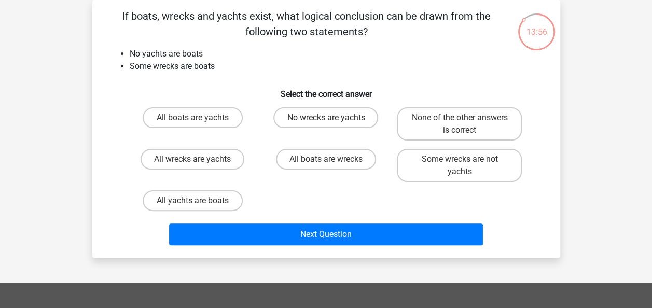
scroll to position [39, 0]
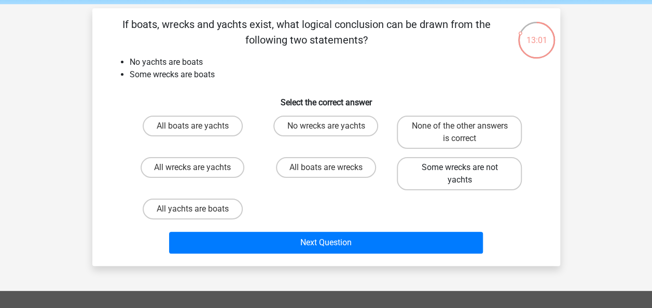
click at [453, 177] on label "Some wrecks are not yachts" at bounding box center [459, 173] width 125 height 33
click at [460, 174] on input "Some wrecks are not yachts" at bounding box center [463, 171] width 7 height 7
radio input "true"
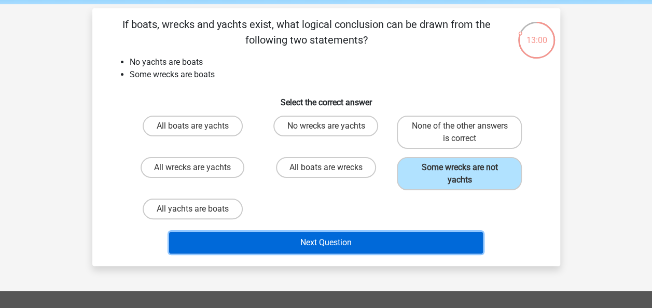
click at [330, 249] on button "Next Question" at bounding box center [326, 243] width 314 height 22
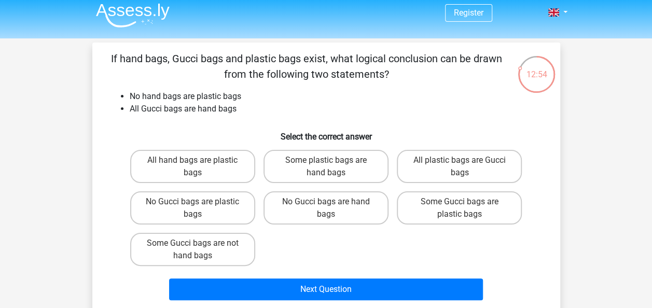
scroll to position [6, 0]
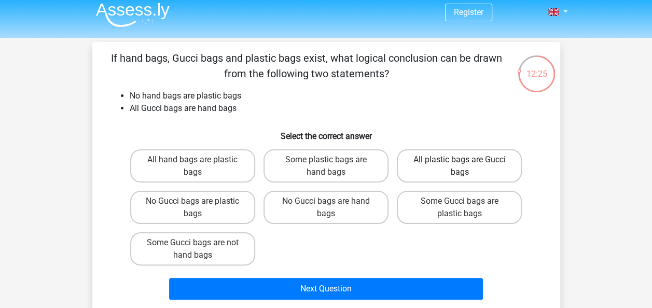
click at [459, 164] on label "All plastic bags are Gucci bags" at bounding box center [459, 165] width 125 height 33
click at [460, 164] on input "All plastic bags are Gucci bags" at bounding box center [463, 163] width 7 height 7
radio input "true"
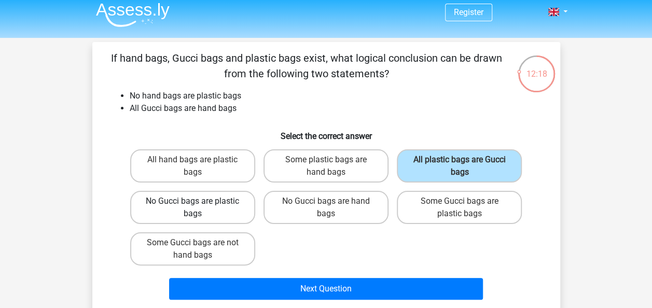
click at [218, 209] on label "No Gucci bags are plastic bags" at bounding box center [192, 207] width 125 height 33
click at [199, 208] on input "No Gucci bags are plastic bags" at bounding box center [196, 204] width 7 height 7
radio input "true"
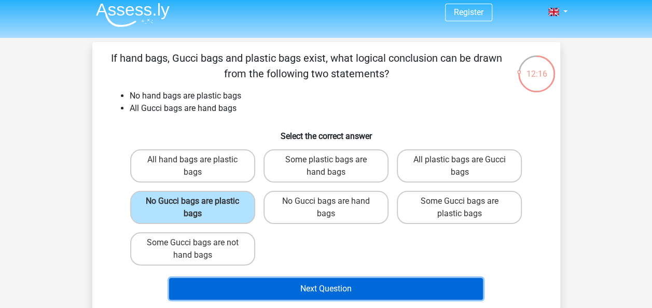
click at [323, 287] on button "Next Question" at bounding box center [326, 289] width 314 height 22
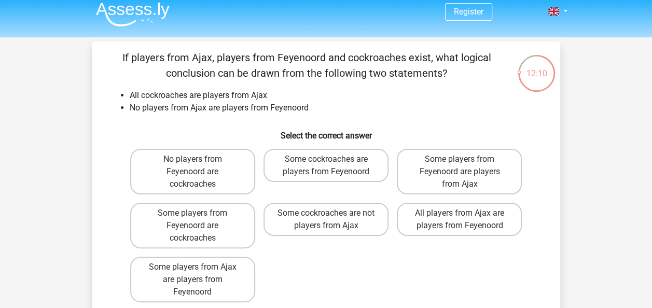
scroll to position [7, 0]
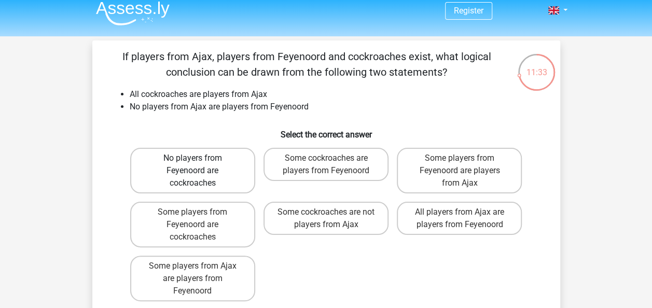
click at [192, 172] on label "No players from Feyenoord are cockroaches" at bounding box center [192, 171] width 125 height 46
click at [193, 165] on input "No players from Feyenoord are cockroaches" at bounding box center [196, 161] width 7 height 7
radio input "true"
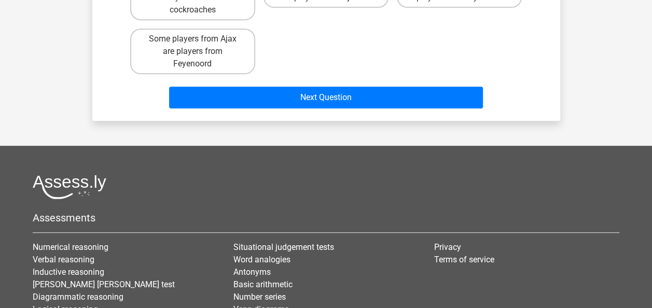
scroll to position [235, 0]
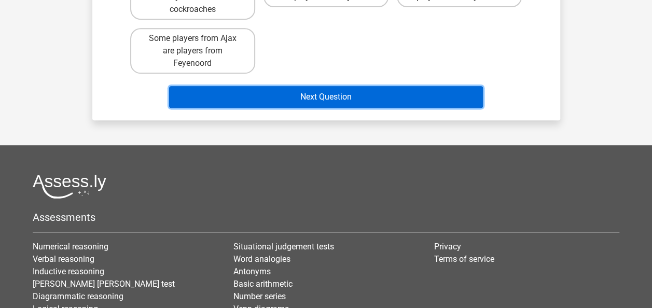
click at [344, 92] on button "Next Question" at bounding box center [326, 97] width 314 height 22
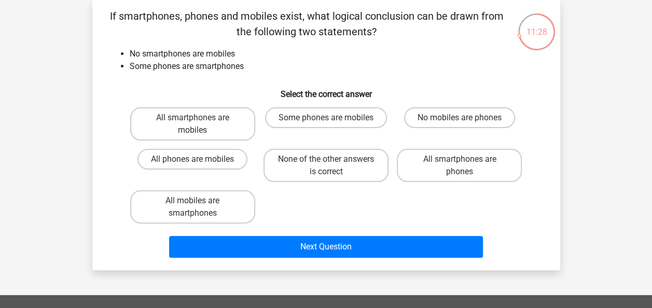
scroll to position [0, 0]
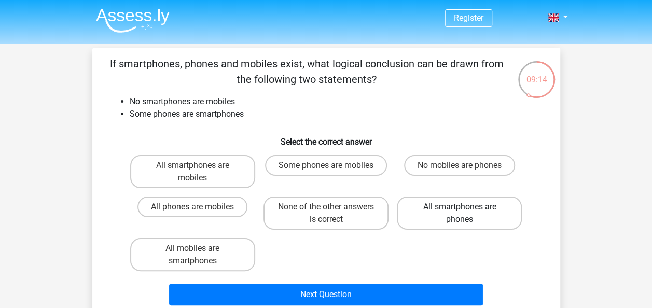
click at [455, 203] on label "All smartphones are phones" at bounding box center [459, 213] width 125 height 33
click at [460, 207] on input "All smartphones are phones" at bounding box center [463, 210] width 7 height 7
radio input "true"
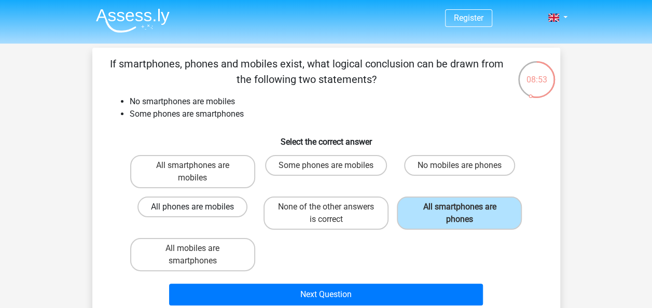
click at [206, 210] on label "All phones are mobiles" at bounding box center [193, 207] width 110 height 21
click at [199, 210] on input "All phones are mobiles" at bounding box center [196, 210] width 7 height 7
radio input "true"
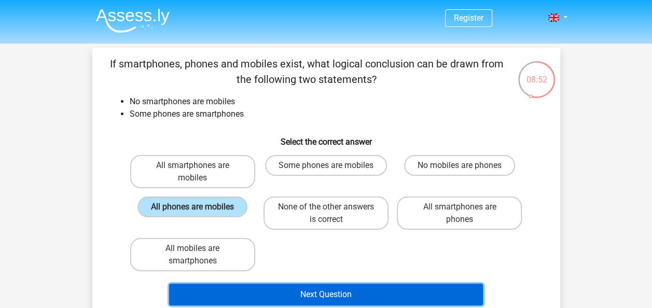
click at [314, 298] on button "Next Question" at bounding box center [326, 295] width 314 height 22
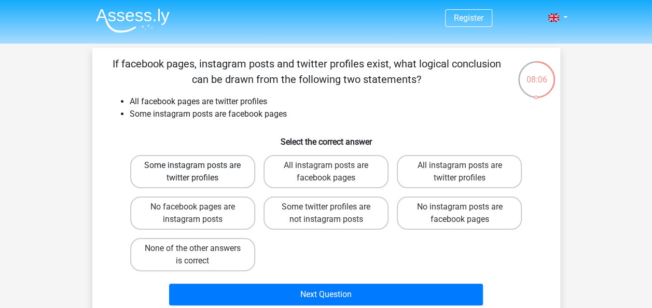
click at [225, 168] on label "Some instagram posts are twitter profiles" at bounding box center [192, 171] width 125 height 33
click at [199, 168] on input "Some instagram posts are twitter profiles" at bounding box center [196, 169] width 7 height 7
radio input "true"
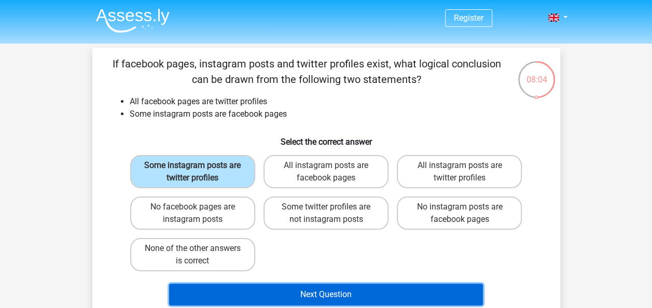
click at [291, 289] on button "Next Question" at bounding box center [326, 295] width 314 height 22
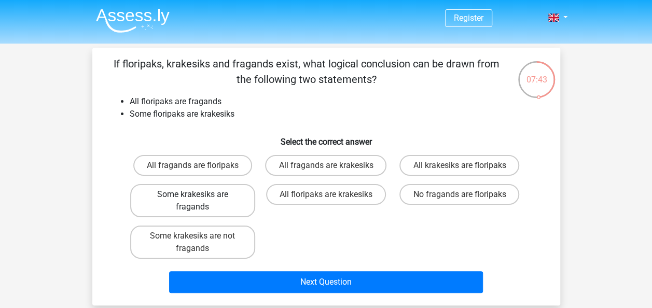
click at [206, 210] on label "Some krakesiks are fragands" at bounding box center [192, 200] width 125 height 33
click at [199, 201] on input "Some krakesiks are fragands" at bounding box center [196, 198] width 7 height 7
radio input "true"
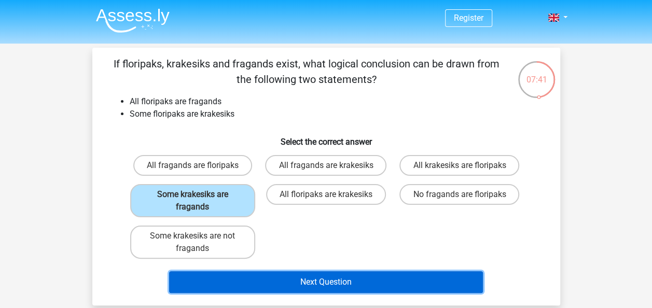
click at [331, 280] on button "Next Question" at bounding box center [326, 282] width 314 height 22
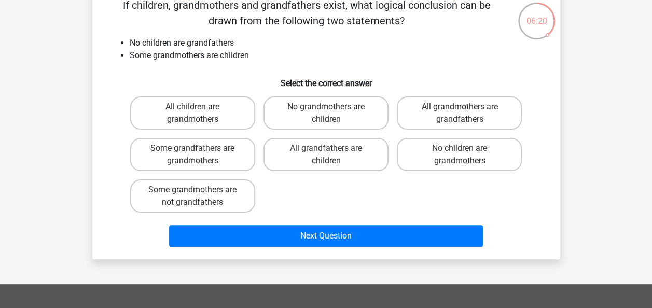
scroll to position [60, 0]
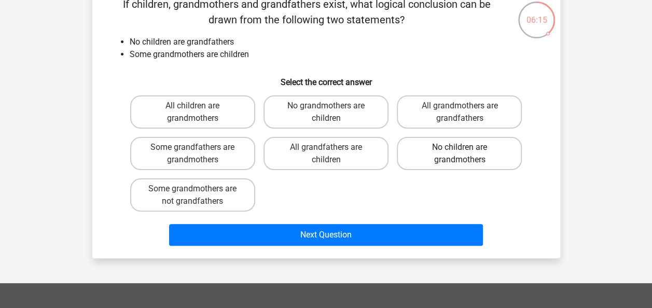
click at [451, 162] on label "No children are grandmothers" at bounding box center [459, 153] width 125 height 33
click at [460, 154] on input "No children are grandmothers" at bounding box center [463, 150] width 7 height 7
radio input "true"
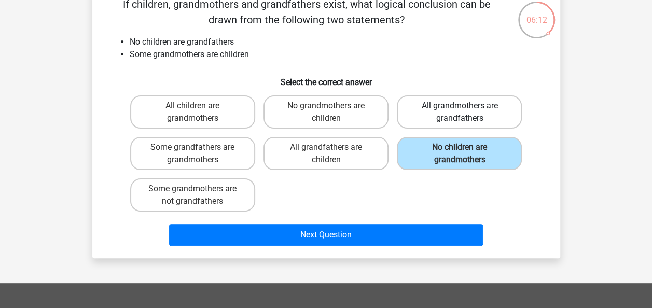
click at [466, 115] on label "All grandmothers are grandfathers" at bounding box center [459, 112] width 125 height 33
click at [466, 113] on input "All grandmothers are grandfathers" at bounding box center [463, 109] width 7 height 7
radio input "true"
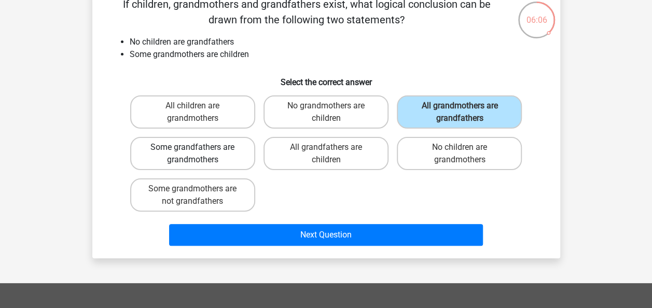
click at [201, 158] on label "Some grandfathers are grandmothers" at bounding box center [192, 153] width 125 height 33
click at [199, 154] on input "Some grandfathers are grandmothers" at bounding box center [196, 150] width 7 height 7
radio input "true"
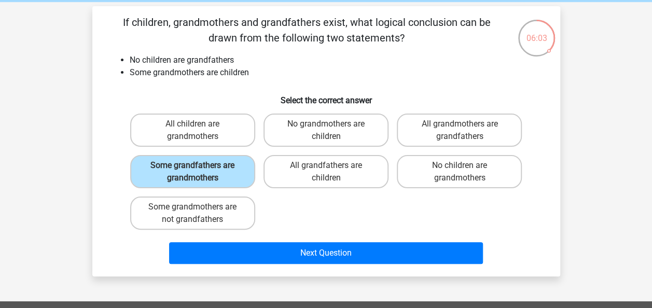
scroll to position [40, 0]
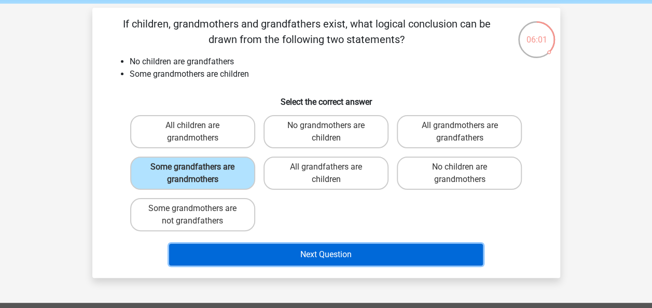
click at [323, 255] on button "Next Question" at bounding box center [326, 255] width 314 height 22
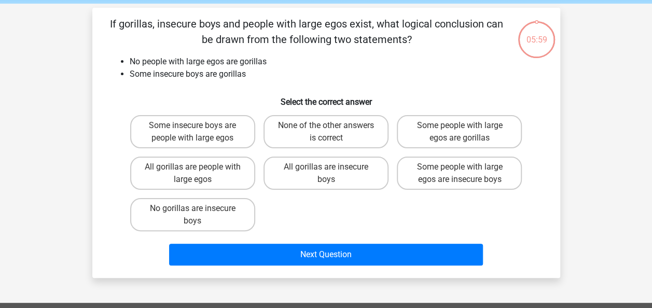
scroll to position [48, 0]
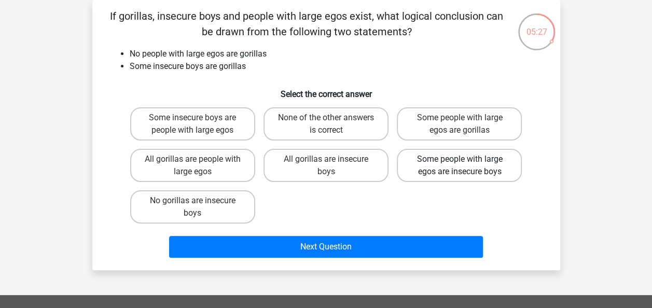
click at [446, 155] on label "Some people with large egos are insecure boys" at bounding box center [459, 165] width 125 height 33
click at [460, 159] on input "Some people with large egos are insecure boys" at bounding box center [463, 162] width 7 height 7
radio input "true"
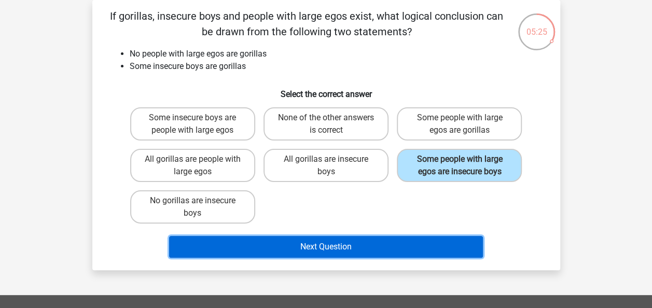
click at [312, 244] on button "Next Question" at bounding box center [326, 247] width 314 height 22
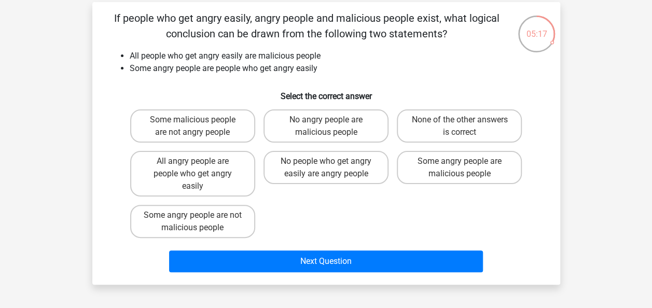
scroll to position [47, 0]
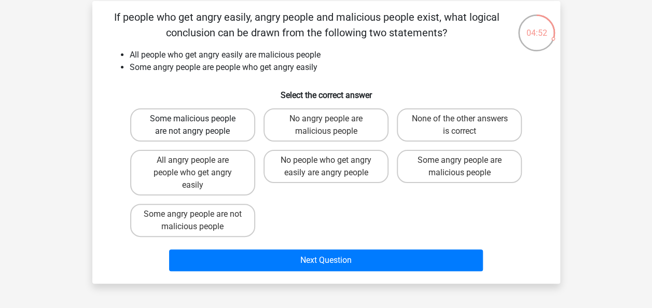
click at [198, 136] on label "Some malicious people are not angry people" at bounding box center [192, 124] width 125 height 33
click at [198, 126] on input "Some malicious people are not angry people" at bounding box center [196, 122] width 7 height 7
radio input "true"
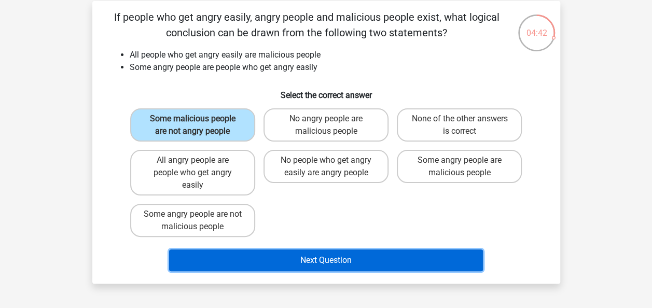
click at [296, 266] on button "Next Question" at bounding box center [326, 261] width 314 height 22
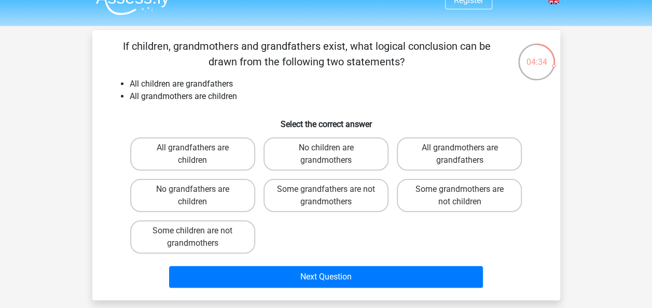
scroll to position [18, 0]
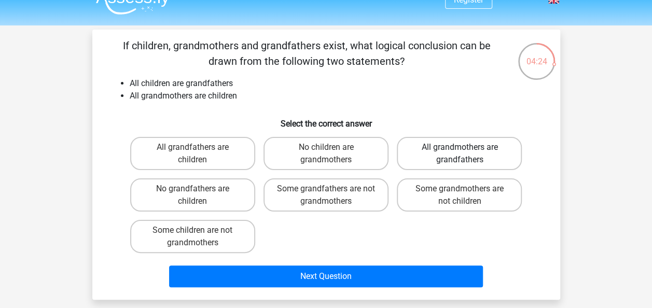
click at [440, 156] on label "All grandmothers are grandfathers" at bounding box center [459, 153] width 125 height 33
click at [460, 154] on input "All grandmothers are grandfathers" at bounding box center [463, 150] width 7 height 7
radio input "true"
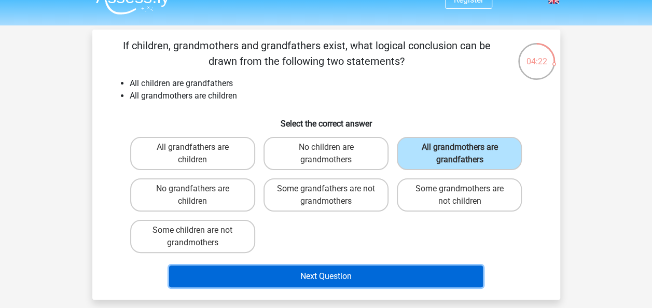
click at [310, 280] on button "Next Question" at bounding box center [326, 277] width 314 height 22
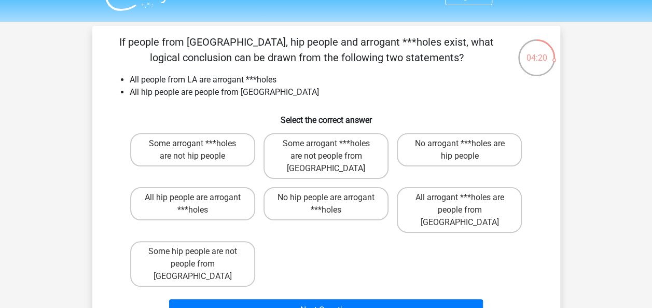
scroll to position [21, 0]
click at [446, 146] on label "No arrogant ***holes are hip people" at bounding box center [459, 150] width 125 height 33
click at [460, 146] on input "No arrogant ***holes are hip people" at bounding box center [463, 147] width 7 height 7
radio input "true"
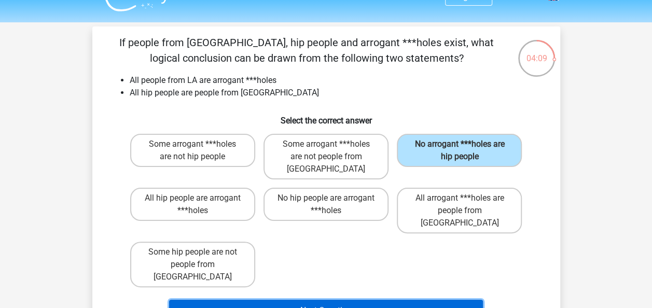
drag, startPoint x: 316, startPoint y: 276, endPoint x: 333, endPoint y: 234, distance: 46.1
click at [333, 234] on div "If people from LA, hip people and arrogant ***holes exist, what logical conclus…" at bounding box center [327, 180] width 460 height 291
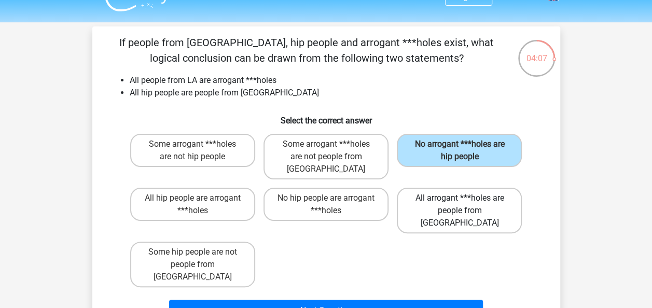
click at [416, 193] on label "All arrogant ***holes are people from LA" at bounding box center [459, 211] width 125 height 46
click at [460, 198] on input "All arrogant ***holes are people from LA" at bounding box center [463, 201] width 7 height 7
radio input "true"
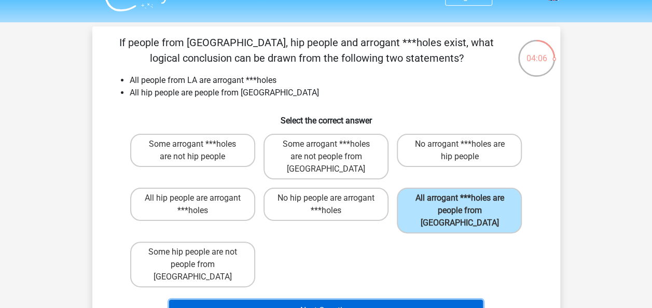
click at [296, 300] on button "Next Question" at bounding box center [326, 311] width 314 height 22
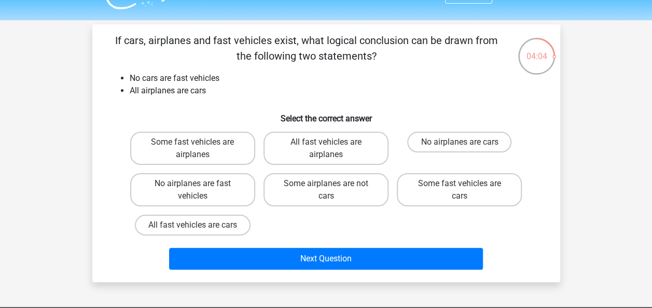
scroll to position [23, 0]
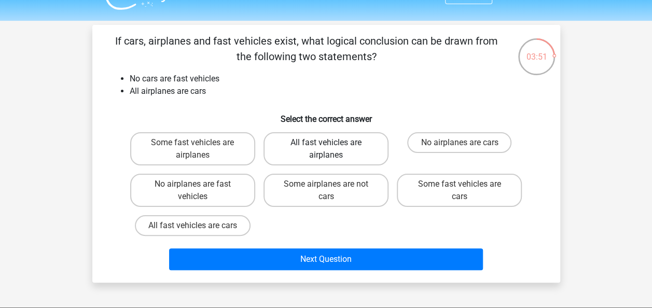
click at [360, 151] on label "All fast vehicles are airplanes" at bounding box center [326, 148] width 125 height 33
click at [333, 149] on input "All fast vehicles are airplanes" at bounding box center [329, 146] width 7 height 7
radio input "true"
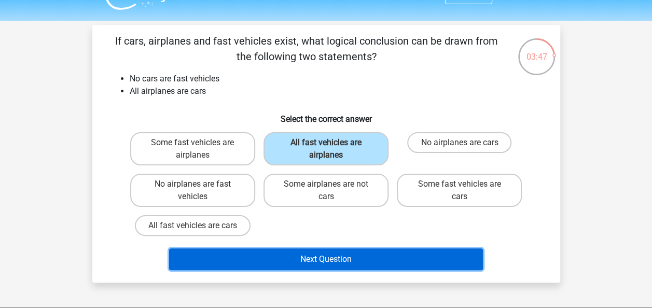
click at [328, 256] on button "Next Question" at bounding box center [326, 260] width 314 height 22
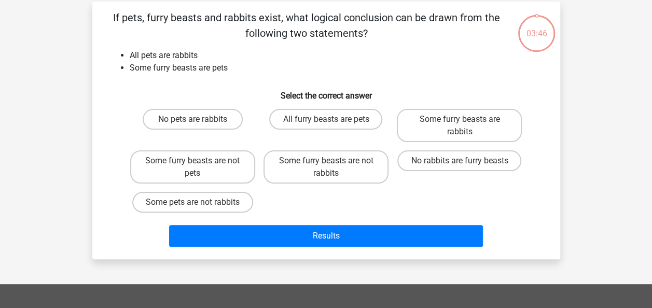
scroll to position [48, 0]
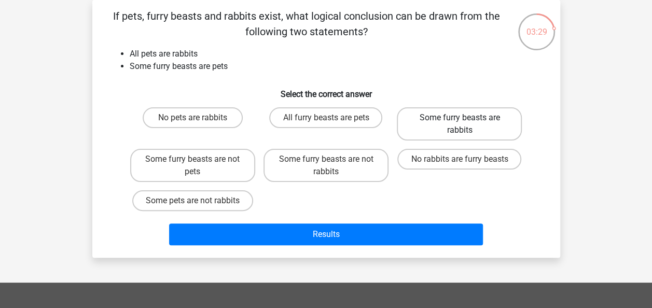
click at [455, 124] on label "Some furry beasts are rabbits" at bounding box center [459, 123] width 125 height 33
click at [460, 124] on input "Some furry beasts are rabbits" at bounding box center [463, 121] width 7 height 7
radio input "true"
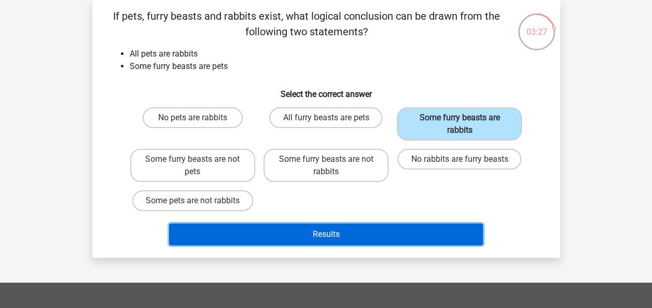
click at [345, 230] on button "Results" at bounding box center [326, 235] width 314 height 22
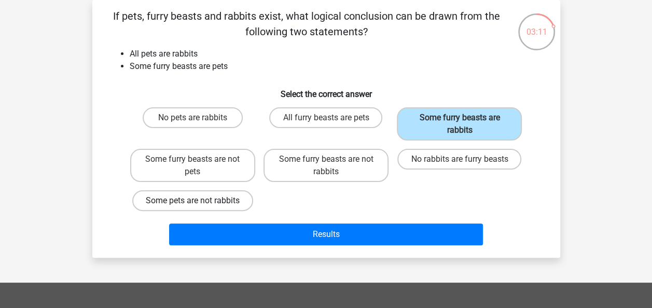
click at [179, 201] on label "Some pets are not rabbits" at bounding box center [192, 200] width 121 height 21
click at [193, 201] on input "Some pets are not rabbits" at bounding box center [196, 204] width 7 height 7
radio input "true"
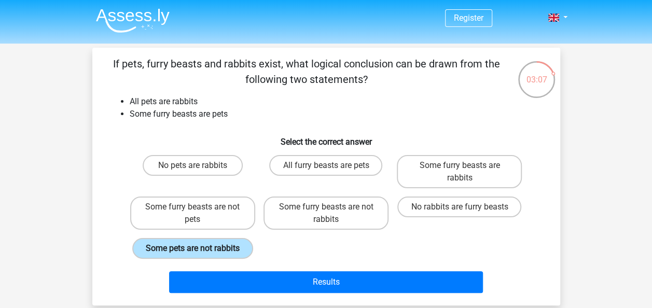
scroll to position [0, 0]
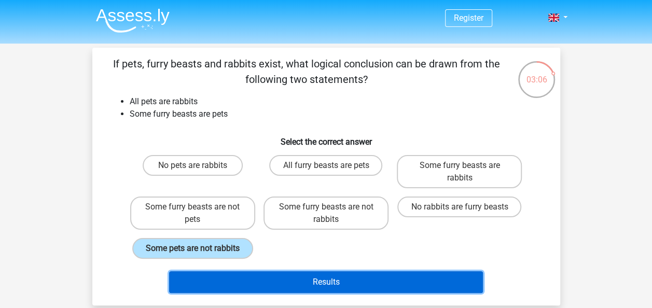
click at [319, 277] on button "Results" at bounding box center [326, 282] width 314 height 22
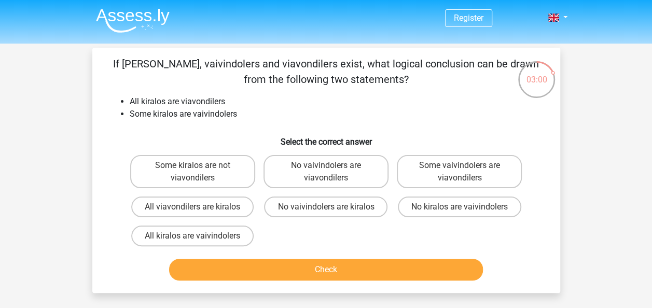
click at [541, 81] on div "03:00" at bounding box center [536, 73] width 39 height 26
click at [565, 13] on link at bounding box center [554, 17] width 21 height 12
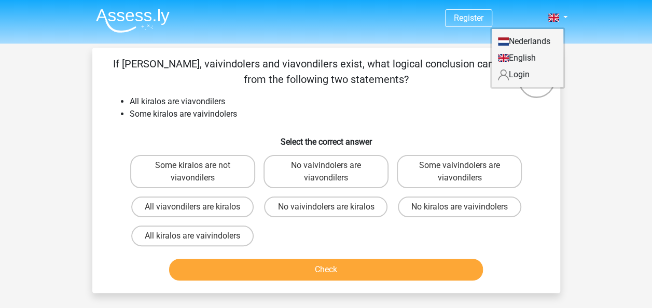
click at [521, 54] on link "English" at bounding box center [528, 58] width 72 height 17
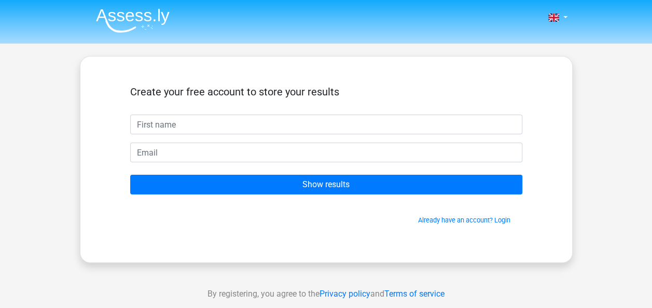
click at [585, 195] on div "Nederlands English" at bounding box center [326, 293] width 652 height 587
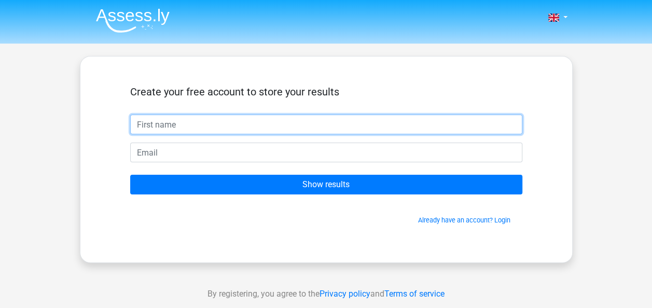
click at [293, 128] on input "text" at bounding box center [326, 125] width 392 height 20
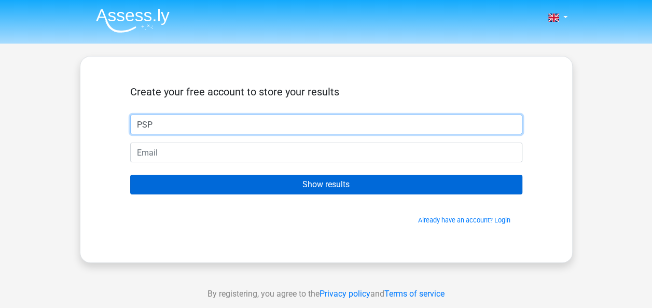
type input "PSP"
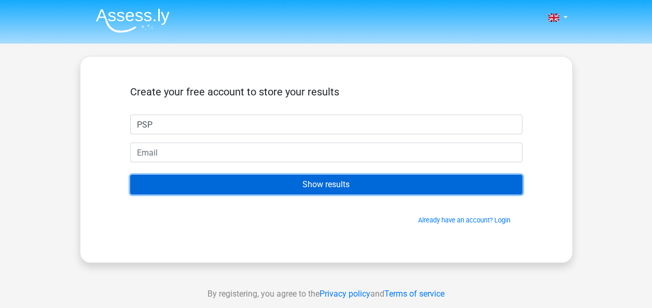
click at [317, 187] on input "Show results" at bounding box center [326, 185] width 392 height 20
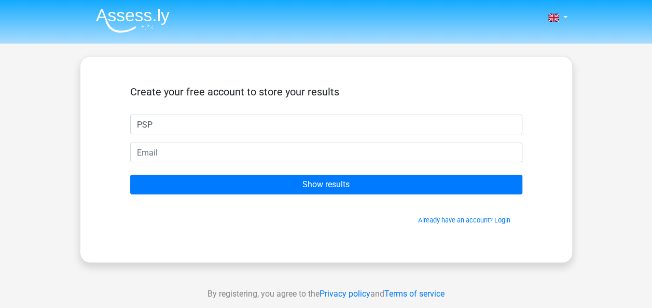
click at [312, 220] on span "Already have an account? Login" at bounding box center [326, 220] width 384 height 10
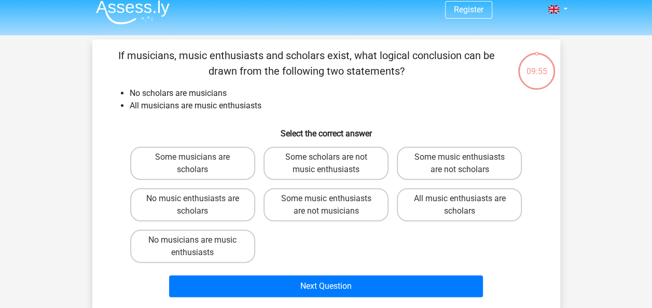
scroll to position [7, 0]
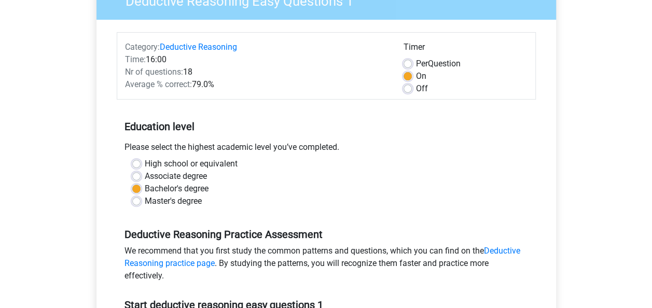
scroll to position [100, 0]
